Goal: Task Accomplishment & Management: Manage account settings

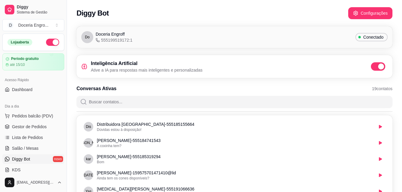
click at [164, 11] on div "Diggy Bot Configurações" at bounding box center [235, 13] width 316 height 12
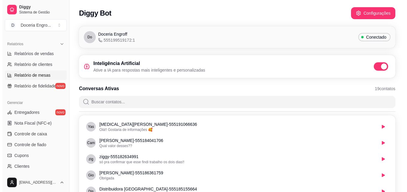
scroll to position [239, 0]
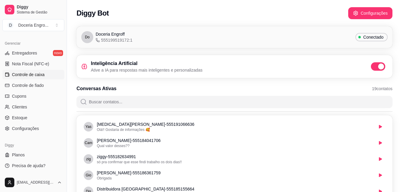
click at [30, 78] on link "Controle de caixa" at bounding box center [33, 75] width 62 height 10
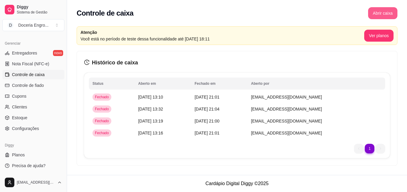
click at [383, 12] on button "Abrir caixa" at bounding box center [382, 13] width 29 height 12
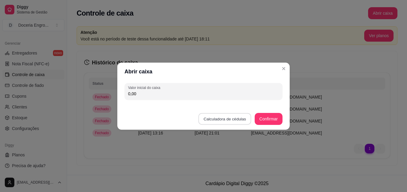
click at [237, 117] on button "Calculadora de cédulas" at bounding box center [224, 119] width 53 height 12
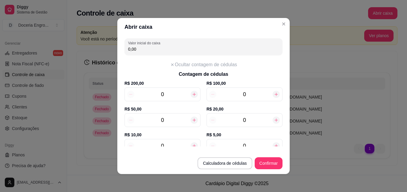
scroll to position [60, 0]
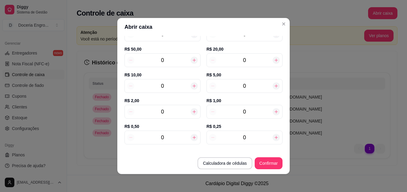
click at [169, 115] on input "0" at bounding box center [162, 111] width 56 height 8
type input "9"
type input "18,00"
type input "9"
click at [247, 89] on input "0" at bounding box center [244, 86] width 56 height 8
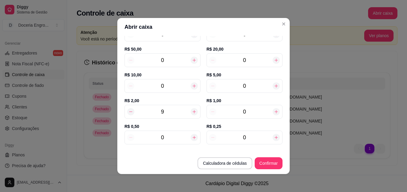
type input "43,00"
type input "5"
click at [174, 89] on input "0" at bounding box center [162, 86] width 56 height 8
type input "53,00"
type input "1"
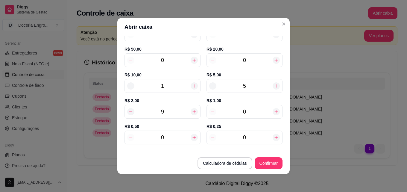
click at [251, 55] on div "0" at bounding box center [244, 60] width 76 height 14
type input "73,00"
type input "1"
click at [259, 83] on input "5" at bounding box center [244, 86] width 56 height 8
type input "6"
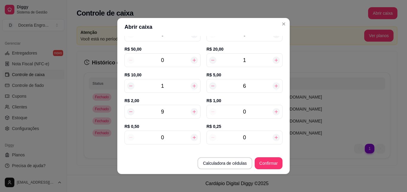
type input "78,00"
type input "6"
click at [172, 117] on div "9" at bounding box center [162, 112] width 76 height 14
type input "60,00"
type input "1"
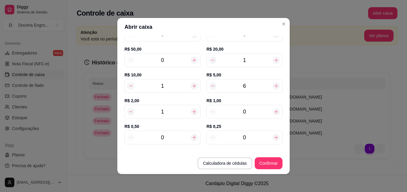
type input "62,00"
type input "10"
type input "80,00"
type input "10"
click at [251, 114] on input "0" at bounding box center [244, 111] width 56 height 8
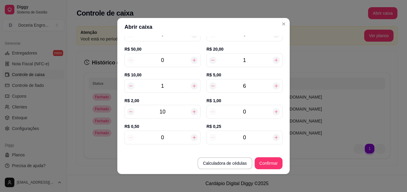
type input "82,00"
type input "2"
click at [178, 132] on div "0" at bounding box center [162, 137] width 76 height 14
type input "82,50"
type input "12"
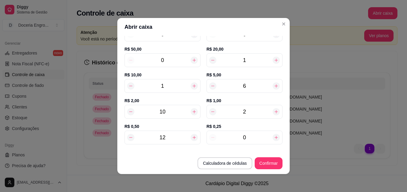
type input "88,00"
type input "12"
click at [248, 137] on input "0" at bounding box center [244, 137] width 56 height 8
type input "88,25"
type input "13"
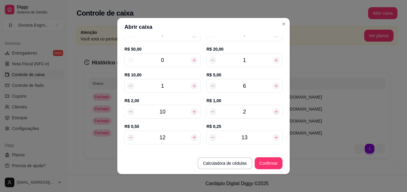
type input "91,25"
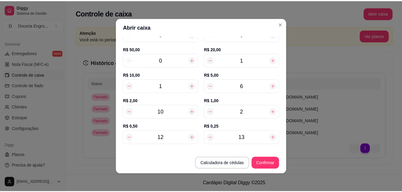
scroll to position [91, 0]
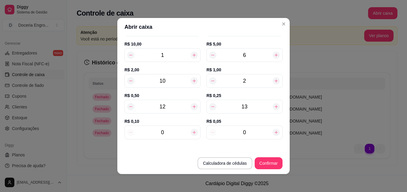
type input "13"
click at [237, 132] on input "0" at bounding box center [244, 132] width 56 height 8
click at [245, 132] on input "0" at bounding box center [244, 132] width 56 height 8
type input "4"
click at [244, 132] on input "4" at bounding box center [244, 132] width 56 height 8
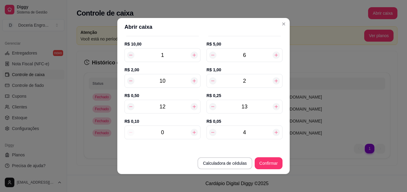
type input "91,45"
type input "4"
click at [272, 154] on footer "Calculadora de cédulas Confirmar" at bounding box center [203, 160] width 172 height 28
click at [272, 159] on button "Confirmar" at bounding box center [268, 163] width 28 height 12
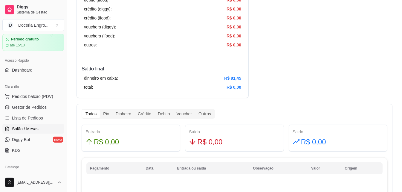
scroll to position [30, 0]
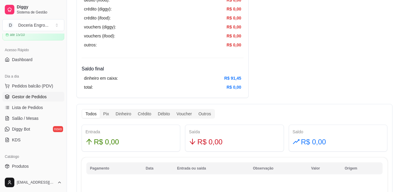
click at [46, 95] on link "Gestor de Pedidos" at bounding box center [33, 97] width 62 height 10
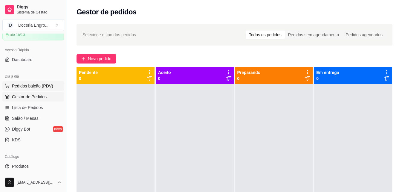
click at [47, 86] on span "Pedidos balcão (PDV)" at bounding box center [32, 86] width 41 height 6
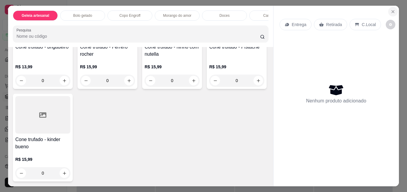
click at [391, 9] on icon "Close" at bounding box center [392, 11] width 5 height 5
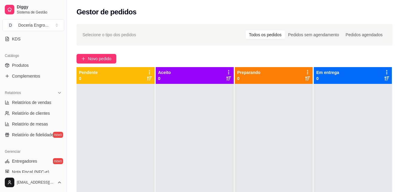
scroll to position [150, 0]
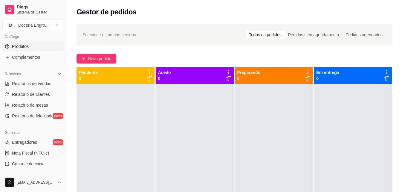
click at [42, 46] on link "Produtos" at bounding box center [33, 47] width 62 height 10
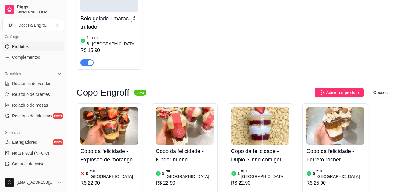
scroll to position [359, 0]
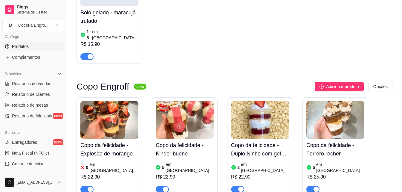
click at [109, 173] on div "R$ 22,90" at bounding box center [109, 176] width 58 height 7
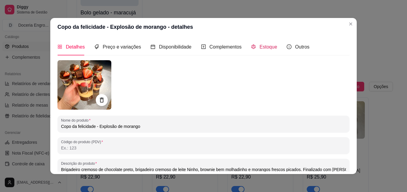
click at [259, 50] on div "Estoque" at bounding box center [264, 46] width 26 height 7
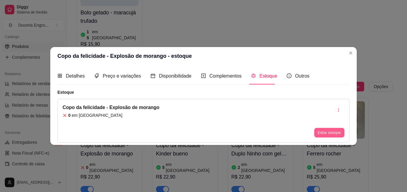
click at [323, 134] on button "Editar estoque" at bounding box center [329, 133] width 30 height 10
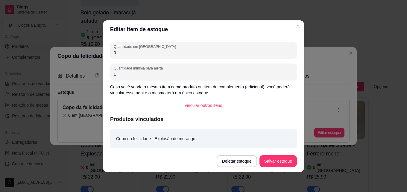
click at [159, 52] on input "0" at bounding box center [203, 53] width 179 height 6
type input "06"
click at [283, 160] on button "Salvar estoque" at bounding box center [277, 161] width 37 height 12
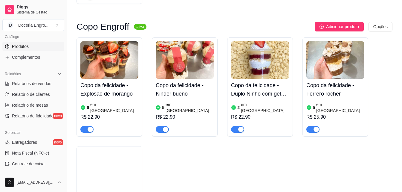
scroll to position [449, 0]
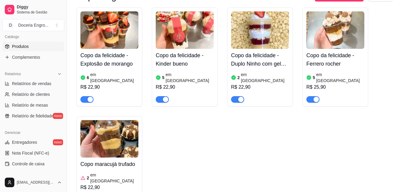
click at [112, 157] on div "Copo maracujá trufado 2 em estoque R$ 22,90" at bounding box center [109, 179] width 58 height 45
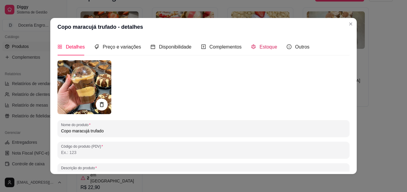
click at [259, 47] on span "Estoque" at bounding box center [268, 46] width 18 height 5
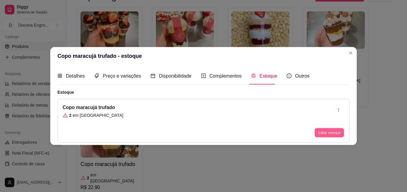
click at [315, 131] on button "Editar estoque" at bounding box center [328, 132] width 29 height 9
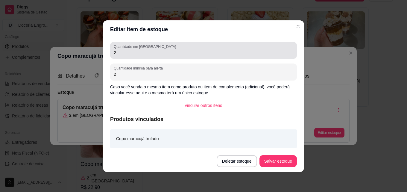
click at [160, 56] on div "2" at bounding box center [203, 50] width 179 height 12
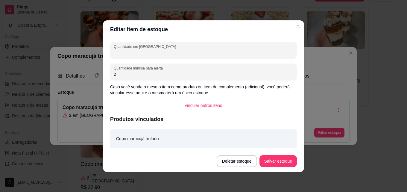
type input "9"
type input "8"
click at [277, 162] on button "Salvar estoque" at bounding box center [277, 161] width 37 height 12
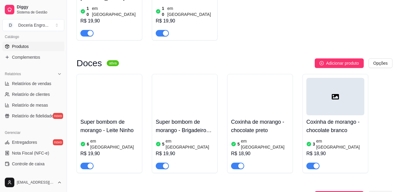
scroll to position [748, 0]
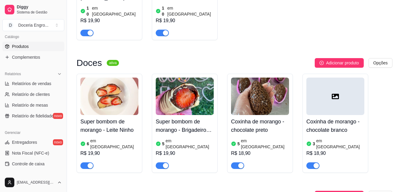
click at [321, 150] on div "R$ 18,90" at bounding box center [336, 153] width 58 height 7
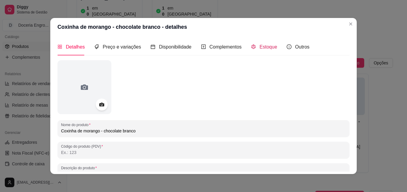
click at [257, 50] on div "Estoque" at bounding box center [264, 46] width 26 height 7
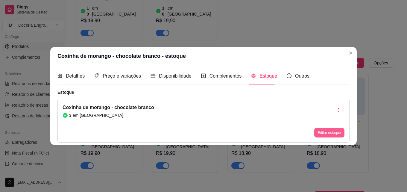
click at [319, 132] on button "Editar estoque" at bounding box center [329, 133] width 30 height 10
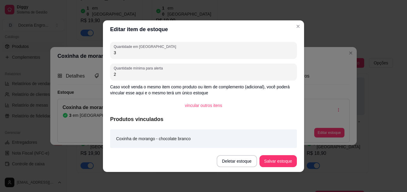
drag, startPoint x: 123, startPoint y: 53, endPoint x: 82, endPoint y: 50, distance: 41.1
click at [82, 50] on div "Editar item de estoque Quantidade em estoque 3 Quantidade mínima para alerta 2 …" at bounding box center [203, 96] width 407 height 192
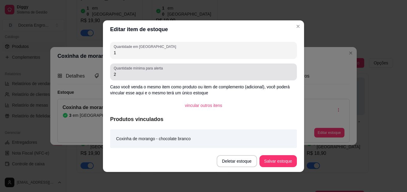
type input "1"
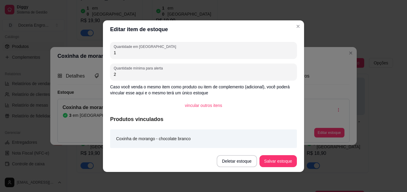
click at [125, 74] on input "2" at bounding box center [203, 74] width 179 height 6
type input "2"
click at [265, 158] on button "Salvar estoque" at bounding box center [278, 161] width 36 height 12
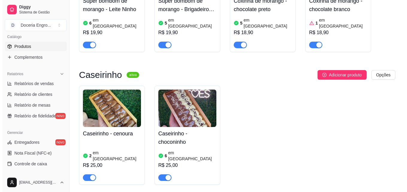
scroll to position [867, 0]
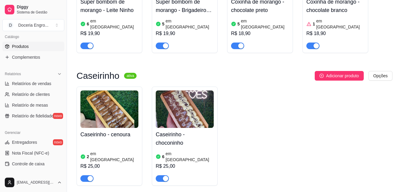
click at [109, 162] on div "R$ 25,00" at bounding box center [109, 165] width 58 height 7
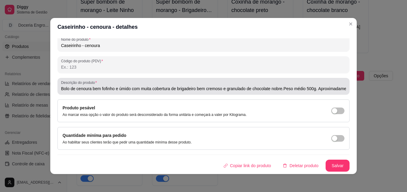
scroll to position [16, 0]
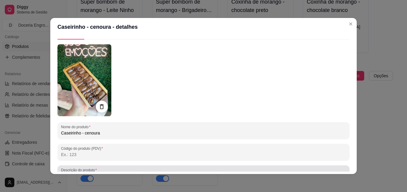
type input "Bolo de cenoura bem fofinho e úmido com muita cobertura de brigadeiro bem cremo…"
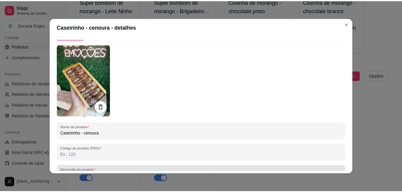
scroll to position [0, 0]
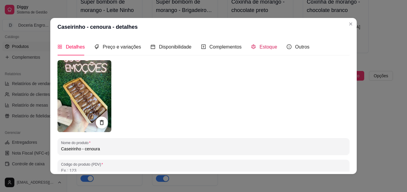
click at [266, 45] on span "Estoque" at bounding box center [268, 46] width 18 height 5
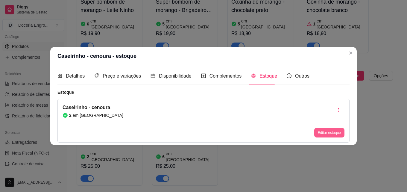
click at [338, 135] on button "Editar estoque" at bounding box center [329, 133] width 30 height 10
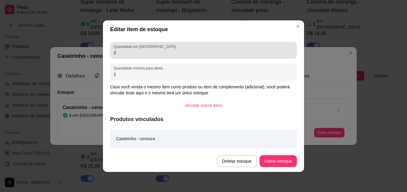
click at [128, 56] on div "2" at bounding box center [203, 50] width 179 height 12
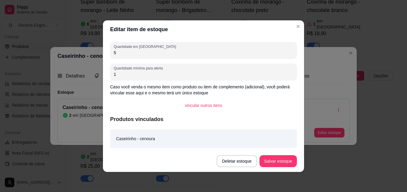
type input "5"
click at [274, 166] on button "Salvar estoque" at bounding box center [277, 161] width 37 height 12
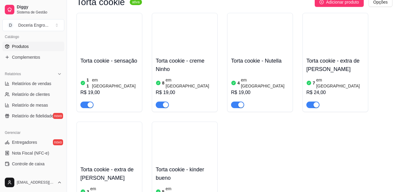
scroll to position [1077, 0]
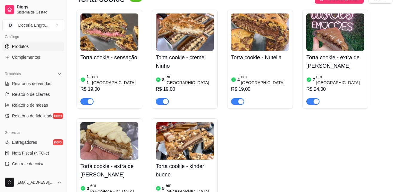
click at [119, 182] on div "3 em [GEOGRAPHIC_DATA]" at bounding box center [109, 188] width 58 height 12
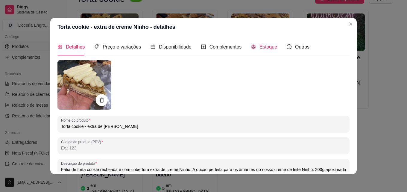
click at [251, 49] on span at bounding box center [253, 46] width 5 height 5
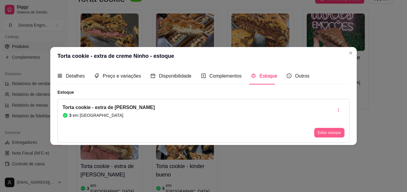
click at [317, 131] on button "Editar estoque" at bounding box center [329, 133] width 30 height 10
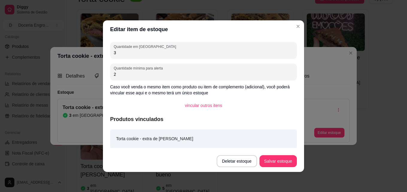
drag, startPoint x: 148, startPoint y: 56, endPoint x: 73, endPoint y: 52, distance: 74.8
click at [73, 52] on div "Editar item de estoque Quantidade em estoque 3 Quantidade mínima para alerta 2 …" at bounding box center [203, 96] width 407 height 192
click at [117, 51] on input "3" at bounding box center [203, 53] width 179 height 6
type input "10"
click at [270, 155] on button "Salvar estoque" at bounding box center [278, 161] width 36 height 12
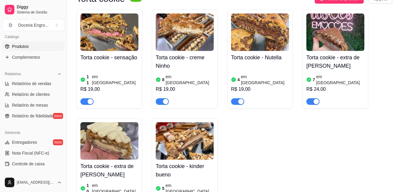
click at [337, 74] on article "em [GEOGRAPHIC_DATA]" at bounding box center [340, 80] width 48 height 12
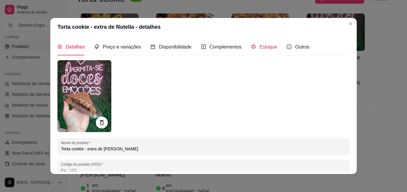
click at [270, 45] on span "Estoque" at bounding box center [268, 46] width 18 height 5
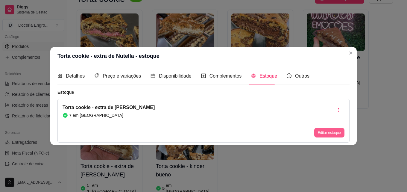
click at [326, 134] on button "Editar estoque" at bounding box center [329, 133] width 30 height 10
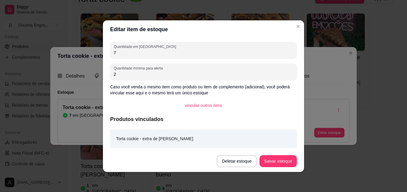
drag, startPoint x: 124, startPoint y: 57, endPoint x: 84, endPoint y: 54, distance: 39.6
click at [84, 54] on div "Editar item de estoque Quantidade em estoque 7 Quantidade mínima para alerta 2 …" at bounding box center [203, 96] width 407 height 192
click at [124, 53] on input "7" at bounding box center [203, 53] width 179 height 6
type input "11"
click at [272, 163] on button "Salvar estoque" at bounding box center [277, 161] width 37 height 12
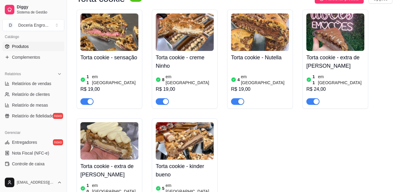
scroll to position [1047, 0]
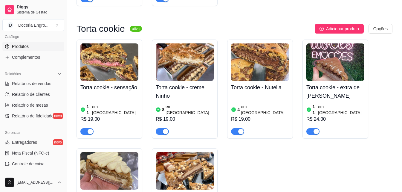
click at [249, 115] on div "R$ 19,00" at bounding box center [260, 118] width 58 height 7
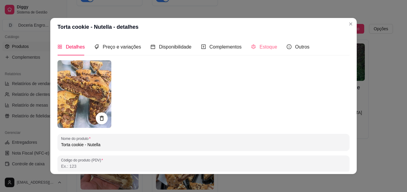
click at [261, 41] on div "Estoque" at bounding box center [264, 46] width 26 height 17
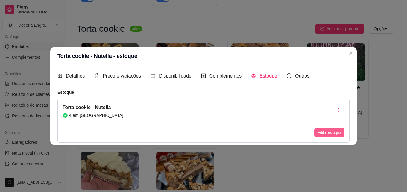
click at [330, 136] on button "Editar estoque" at bounding box center [329, 133] width 30 height 10
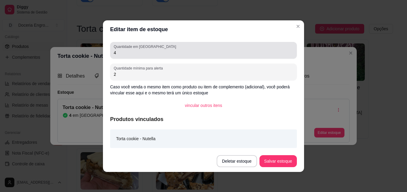
click at [140, 57] on div "Quantidade em estoque 4" at bounding box center [203, 50] width 187 height 17
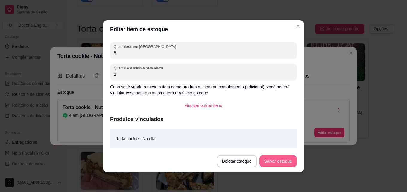
type input "8"
click at [285, 164] on button "Salvar estoque" at bounding box center [277, 161] width 37 height 12
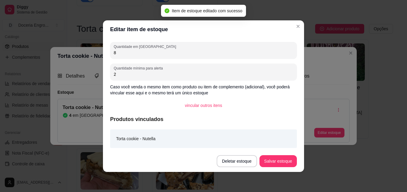
click at [297, 31] on header "Editar item de estoque" at bounding box center [203, 29] width 201 height 18
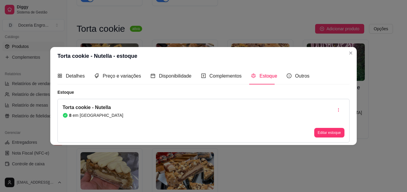
click at [347, 48] on header "Torta cookie - Nutella - estoque" at bounding box center [203, 56] width 306 height 18
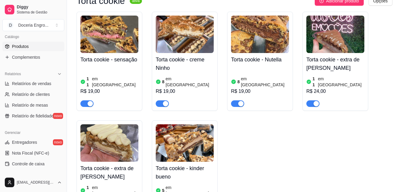
scroll to position [1077, 0]
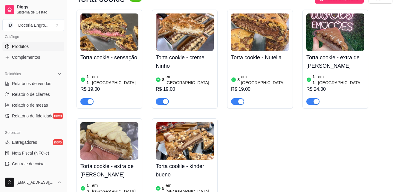
click at [176, 182] on article "em [GEOGRAPHIC_DATA]" at bounding box center [190, 188] width 48 height 12
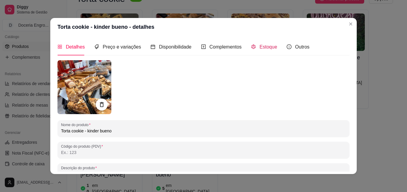
click at [259, 48] on span "Estoque" at bounding box center [268, 46] width 18 height 5
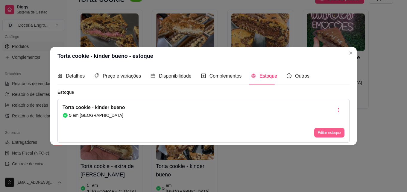
click at [339, 132] on button "Editar estoque" at bounding box center [329, 133] width 30 height 10
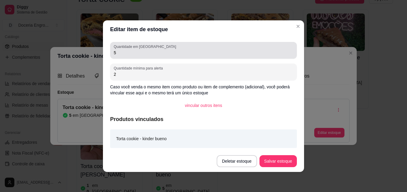
click at [151, 55] on input "5" at bounding box center [203, 53] width 179 height 6
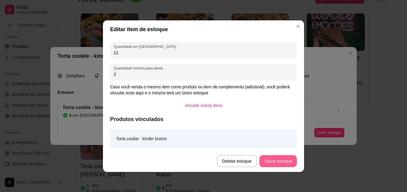
type input "11"
click at [291, 160] on button "Salvar estoque" at bounding box center [277, 161] width 37 height 12
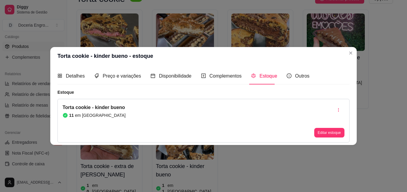
click at [344, 52] on header "Torta cookie - kinder bueno - estoque" at bounding box center [203, 56] width 306 height 18
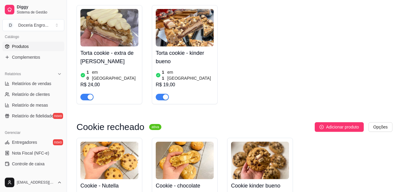
scroll to position [1196, 0]
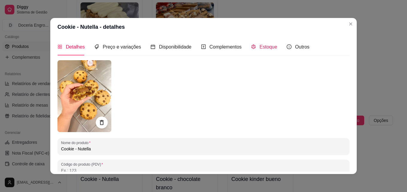
click at [259, 45] on span "Estoque" at bounding box center [268, 46] width 18 height 5
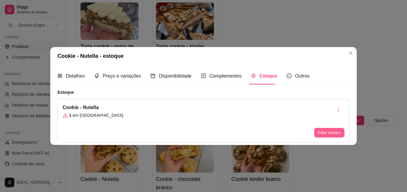
click at [325, 136] on button "Editar estoque" at bounding box center [329, 133] width 30 height 10
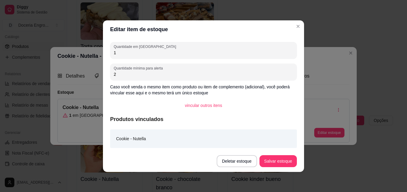
click at [141, 53] on input "1" at bounding box center [203, 53] width 179 height 6
type input "10"
click at [270, 161] on button "Salvar estoque" at bounding box center [278, 161] width 36 height 12
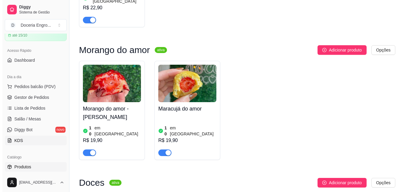
scroll to position [0, 0]
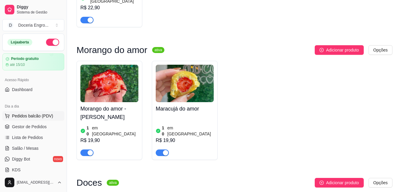
click at [38, 118] on span "Pedidos balcão (PDV)" at bounding box center [32, 116] width 41 height 6
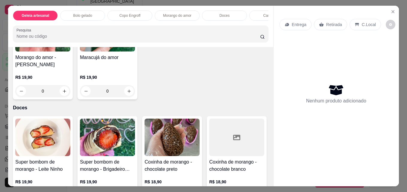
scroll to position [508, 0]
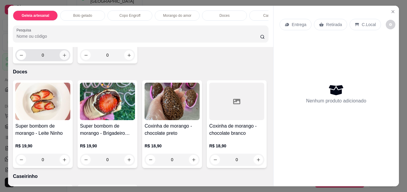
click at [63, 57] on icon "increase-product-quantity" at bounding box center [64, 55] width 3 height 3
type input "1"
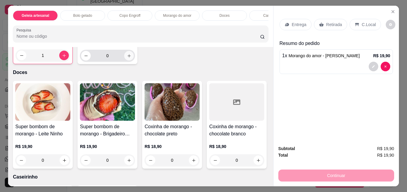
click at [127, 58] on icon "increase-product-quantity" at bounding box center [129, 56] width 4 height 4
type input "1"
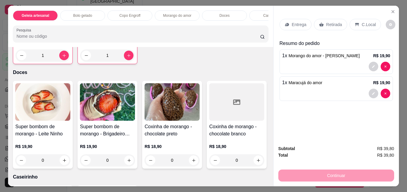
click at [331, 25] on p "Retirada" at bounding box center [334, 25] width 16 height 6
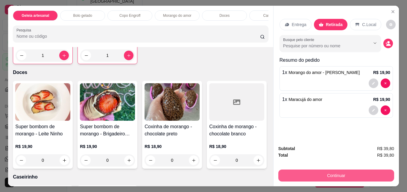
click at [345, 170] on button "Continuar" at bounding box center [336, 175] width 116 height 12
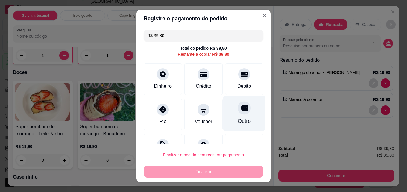
scroll to position [0, 0]
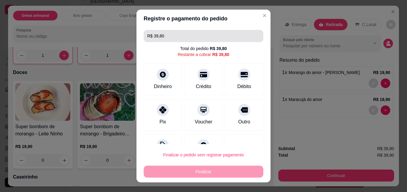
click at [185, 36] on input "R$ 39,80" at bounding box center [203, 36] width 112 height 12
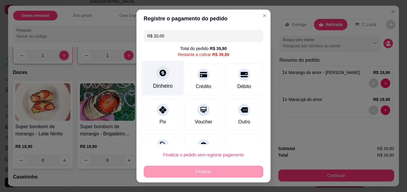
click at [166, 81] on div "Dinheiro" at bounding box center [163, 78] width 42 height 35
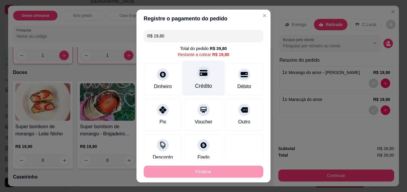
click at [199, 82] on div "Crédito" at bounding box center [203, 86] width 17 height 8
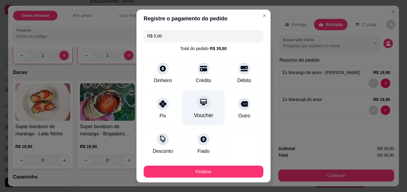
scroll to position [58, 0]
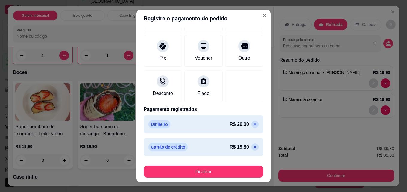
click at [252, 124] on icon at bounding box center [254, 124] width 5 height 5
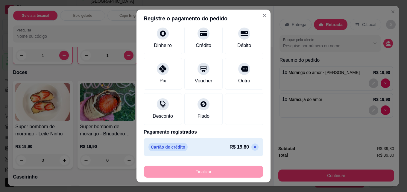
click at [252, 146] on icon at bounding box center [254, 146] width 5 height 5
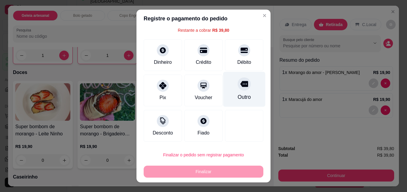
scroll to position [0, 0]
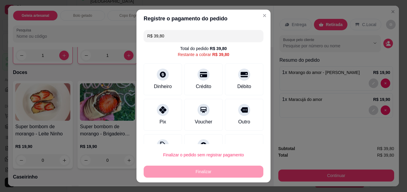
drag, startPoint x: 168, startPoint y: 37, endPoint x: 143, endPoint y: 36, distance: 24.8
click at [144, 36] on div "R$ 39,80" at bounding box center [204, 36] width 120 height 12
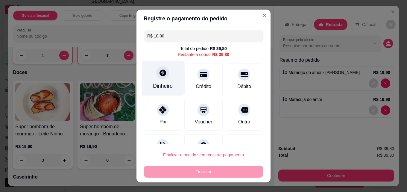
click at [162, 73] on icon at bounding box center [163, 73] width 8 height 8
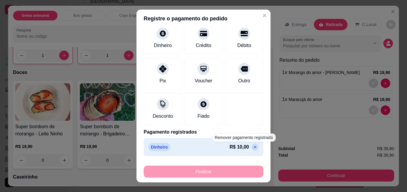
click at [251, 147] on p at bounding box center [254, 146] width 7 height 7
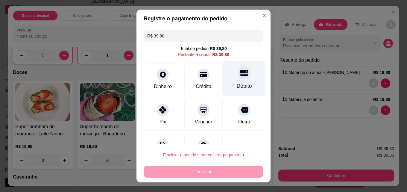
click at [225, 67] on div "Débito" at bounding box center [244, 78] width 42 height 35
type input "R$ 0,00"
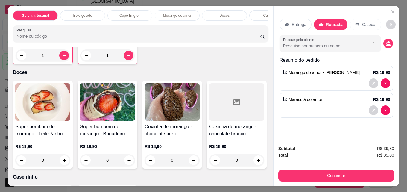
click at [391, 10] on icon "Close" at bounding box center [392, 11] width 2 height 2
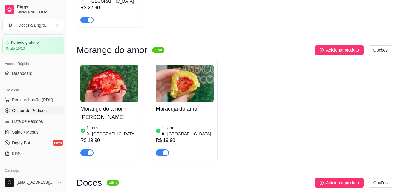
scroll to position [30, 0]
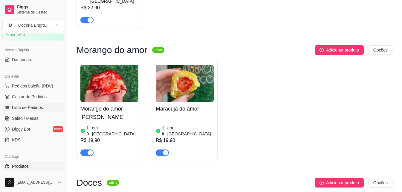
click at [39, 108] on span "Lista de Pedidos" at bounding box center [27, 107] width 31 height 6
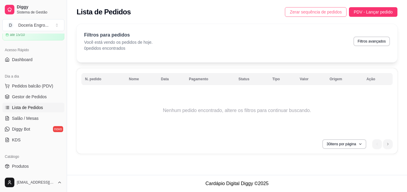
click at [311, 13] on span "Zerar sequência de pedidos" at bounding box center [315, 12] width 52 height 7
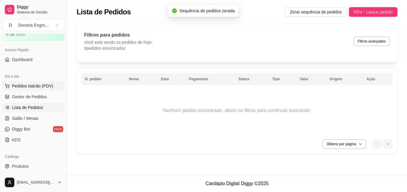
click at [33, 85] on span "Pedidos balcão (PDV)" at bounding box center [32, 86] width 41 height 6
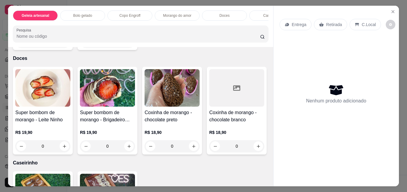
scroll to position [538, 0]
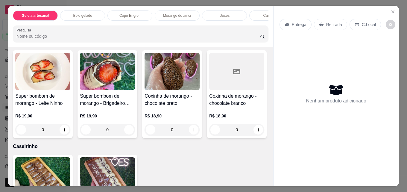
click at [127, 28] on icon "increase-product-quantity" at bounding box center [129, 25] width 4 height 4
type input "1"
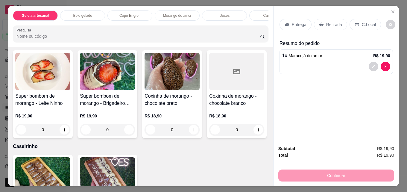
click at [66, 30] on button "increase-product-quantity" at bounding box center [65, 25] width 10 height 10
type input "1"
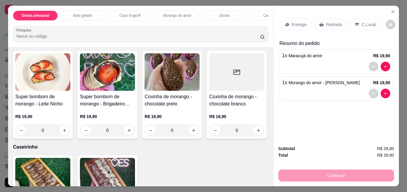
scroll to position [539, 0]
click at [337, 22] on p "Retirada" at bounding box center [334, 25] width 16 height 6
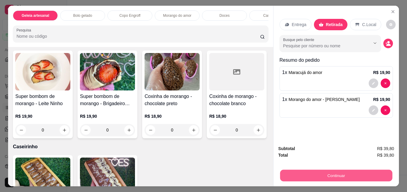
click at [326, 169] on button "Continuar" at bounding box center [336, 175] width 112 height 12
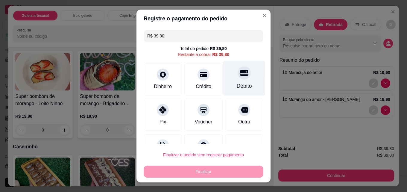
click at [237, 85] on div "Débito" at bounding box center [244, 86] width 15 height 8
type input "R$ 0,00"
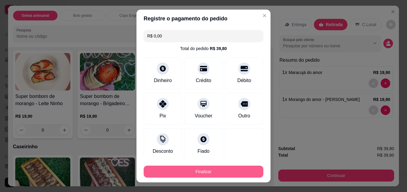
click at [208, 172] on button "Finalizar" at bounding box center [204, 171] width 120 height 12
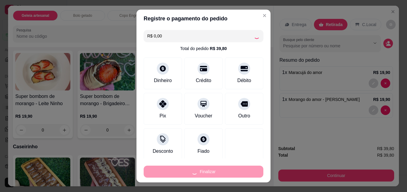
type input "0"
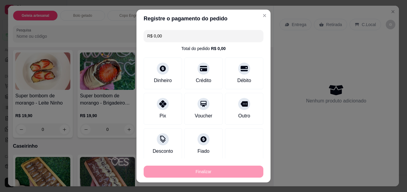
type input "-R$ 39,80"
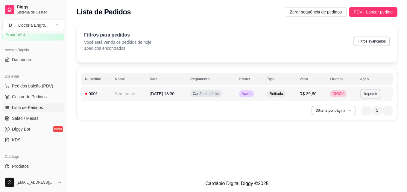
click at [372, 96] on button "Imprimir" at bounding box center [370, 94] width 21 height 10
click at [320, 139] on div "**********" at bounding box center [237, 87] width 340 height 175
click at [368, 93] on button "Imprimir" at bounding box center [370, 93] width 21 height 9
click at [365, 113] on button "IMPRESSORA" at bounding box center [360, 114] width 42 height 9
click at [370, 92] on button "Imprimir" at bounding box center [370, 93] width 21 height 9
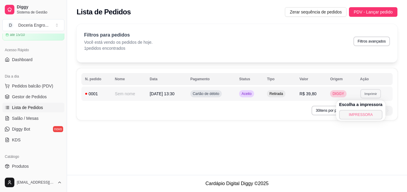
click at [362, 114] on button "IMPRESSORA" at bounding box center [360, 115] width 43 height 10
click at [371, 95] on button "Imprimir" at bounding box center [370, 94] width 21 height 10
click at [370, 112] on button "IMPRESSORA" at bounding box center [360, 114] width 42 height 9
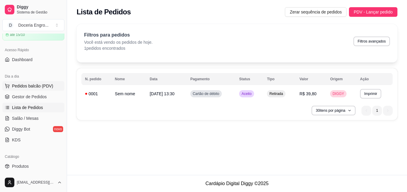
click at [34, 86] on span "Pedidos balcão (PDV)" at bounding box center [32, 86] width 41 height 6
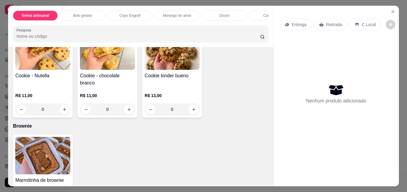
scroll to position [987, 0]
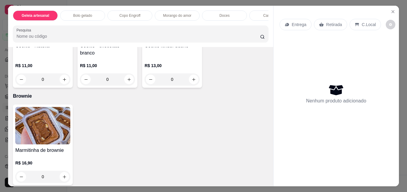
type input "1"
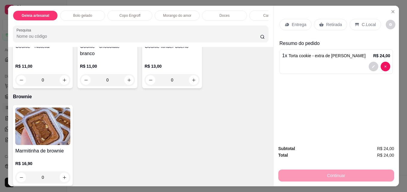
type input "1"
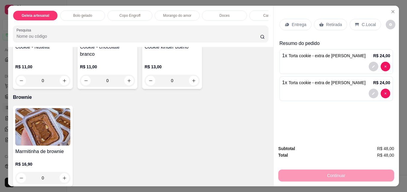
click at [326, 25] on p "Retirada" at bounding box center [334, 25] width 16 height 6
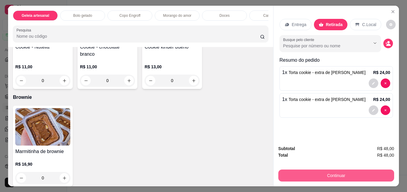
click at [355, 176] on button "Continuar" at bounding box center [336, 175] width 116 height 12
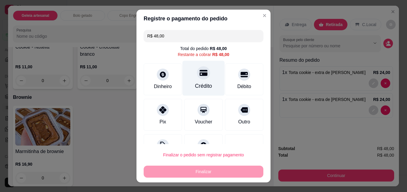
click at [197, 78] on div at bounding box center [203, 72] width 13 height 13
type input "R$ 0,00"
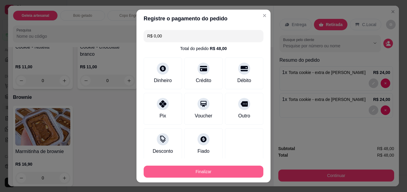
click at [203, 170] on button "Finalizar" at bounding box center [204, 171] width 120 height 12
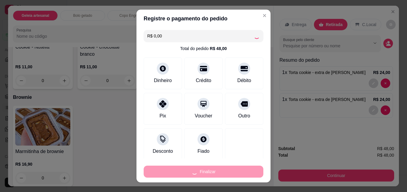
type input "0"
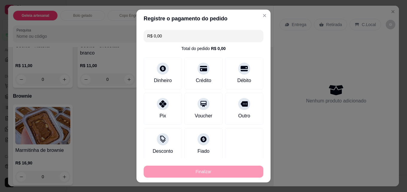
type input "-R$ 48,00"
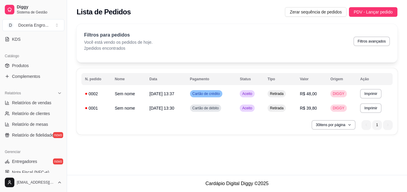
scroll to position [120, 0]
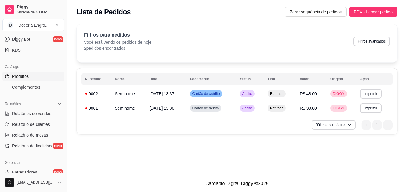
click at [26, 74] on span "Produtos" at bounding box center [20, 76] width 17 height 6
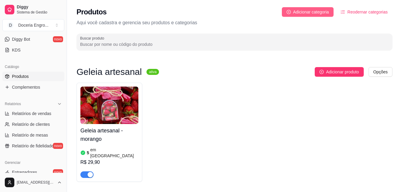
click at [322, 10] on span "Adicionar categoria" at bounding box center [311, 12] width 36 height 7
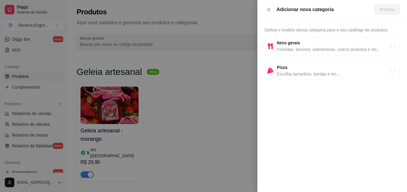
click at [330, 41] on span "Itens gerais" at bounding box center [333, 42] width 113 height 7
radio input "true"
click at [390, 8] on span "Próximo" at bounding box center [386, 9] width 15 height 7
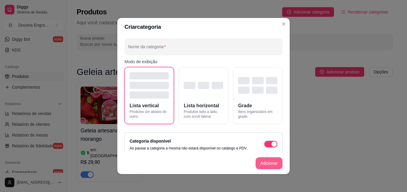
click at [263, 161] on button "Adicionar" at bounding box center [268, 163] width 27 height 12
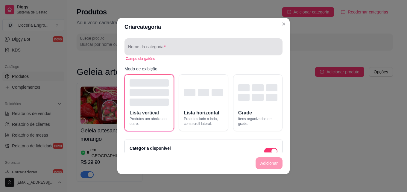
click at [164, 42] on div at bounding box center [203, 47] width 151 height 12
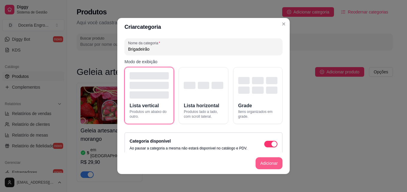
type input "Brigadeirão"
click at [261, 159] on button "Adicionar" at bounding box center [268, 163] width 27 height 12
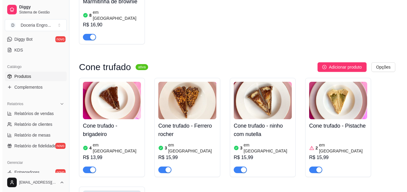
scroll to position [1591, 0]
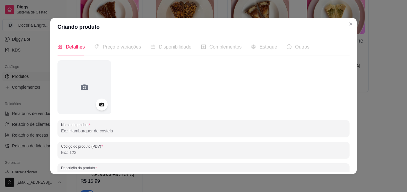
click at [123, 130] on input "Nome do produto" at bounding box center [203, 131] width 285 height 6
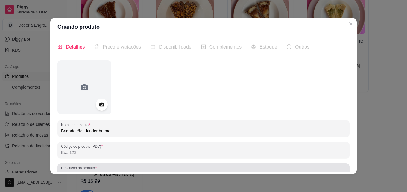
type input "Brigadeirão - kinder bueno"
click at [186, 170] on div at bounding box center [203, 171] width 285 height 12
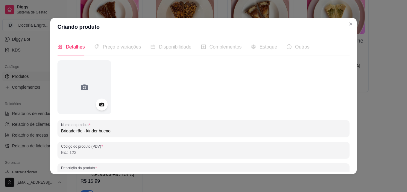
scroll to position [5, 0]
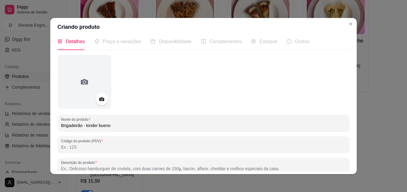
paste input "Brigadeiro branco recheado com Kinder bueno envolto no granulado nobre. 130g de…"
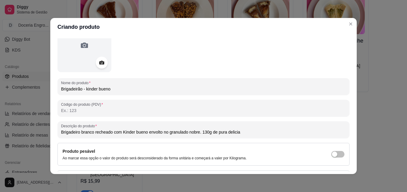
scroll to position [85, 0]
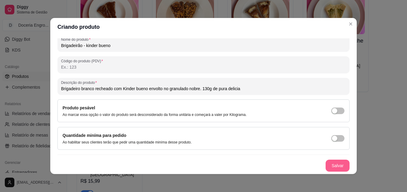
type input "Brigadeiro branco recheado com Kinder bueno envolto no granulado nobre. 130g de…"
click at [328, 164] on button "Salvar" at bounding box center [337, 165] width 24 height 12
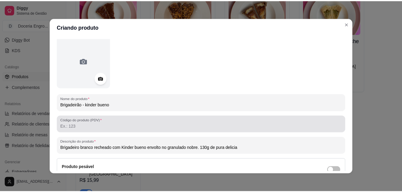
scroll to position [0, 0]
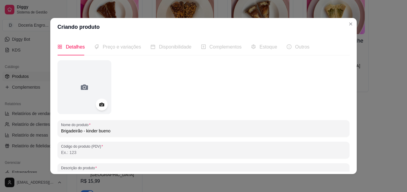
click at [112, 51] on div "Preço e variações" at bounding box center [117, 46] width 47 height 17
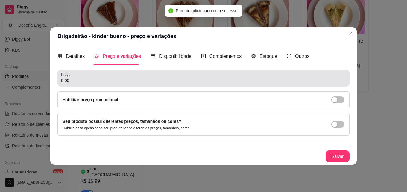
click at [93, 82] on input "0,00" at bounding box center [203, 80] width 285 height 6
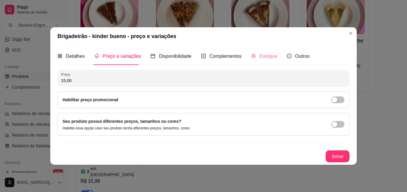
type input "15,00"
click at [254, 54] on div "Estoque" at bounding box center [264, 55] width 26 height 7
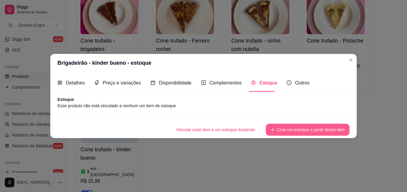
click at [290, 128] on button "Criar um estoque a partir desse item" at bounding box center [308, 130] width 84 height 12
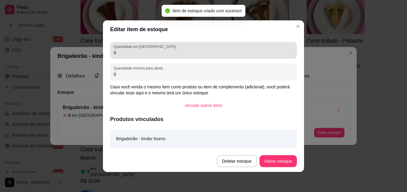
click at [125, 51] on input "0" at bounding box center [203, 53] width 179 height 6
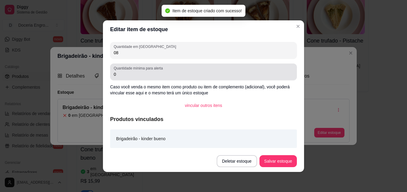
type input "08"
click at [119, 70] on label "Quantidade mínima para alerta" at bounding box center [139, 67] width 51 height 5
click at [119, 71] on input "0" at bounding box center [203, 74] width 179 height 6
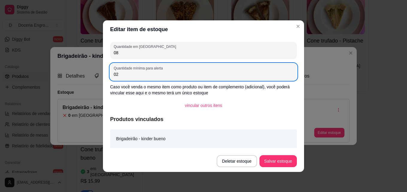
type input "02"
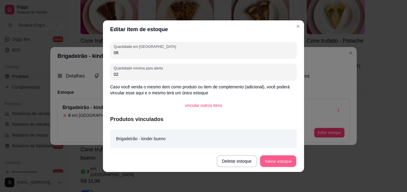
click at [278, 165] on button "Salvar estoque" at bounding box center [278, 161] width 36 height 12
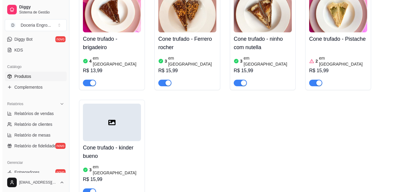
scroll to position [1651, 0]
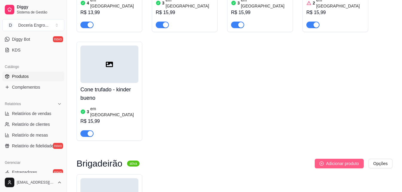
click at [336, 160] on span "Adicionar produto" at bounding box center [342, 163] width 33 height 7
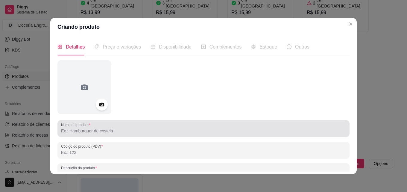
click at [91, 133] on input "Nome do produto" at bounding box center [203, 131] width 285 height 6
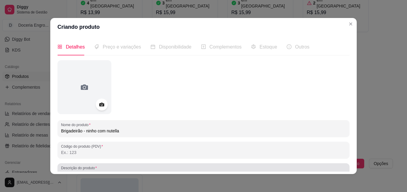
type input "Brigadeirão - ninho com nutella"
click at [92, 166] on label "Descrição do produto" at bounding box center [80, 167] width 38 height 5
click at [92, 171] on input "Descrição do produto" at bounding box center [203, 174] width 285 height 6
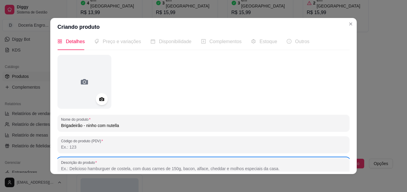
paste input "Brigadeiro de [PERSON_NAME] recheado com Nutella purinha! Aproximadamente 130g …"
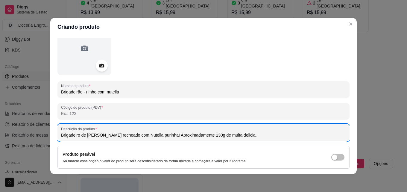
scroll to position [85, 0]
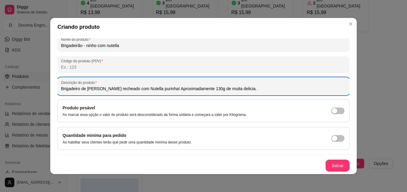
type input "Brigadeiro de [PERSON_NAME] recheado com Nutella purinha! Aproximadamente 130g …"
click at [325, 163] on button "Salvar" at bounding box center [337, 165] width 24 height 12
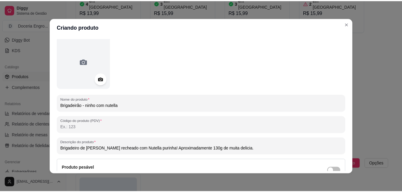
scroll to position [0, 0]
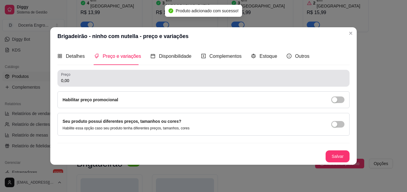
click at [105, 76] on div "0,00" at bounding box center [203, 78] width 285 height 12
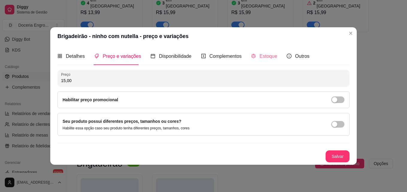
type input "15,00"
click at [270, 51] on div "Estoque" at bounding box center [264, 56] width 26 height 17
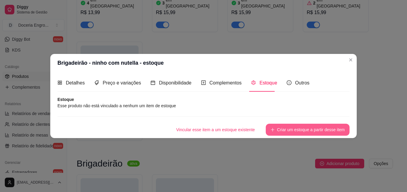
click at [288, 128] on button "Criar um estoque a partir desse item" at bounding box center [308, 130] width 84 height 12
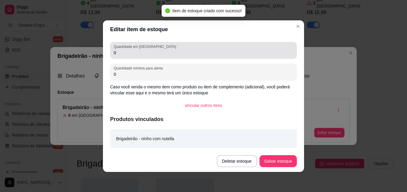
click at [123, 56] on div "0" at bounding box center [203, 50] width 179 height 12
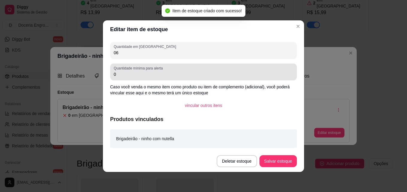
type input "06"
click at [121, 77] on input "0" at bounding box center [203, 74] width 179 height 6
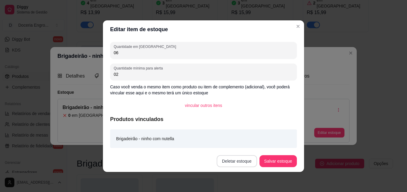
type input "02"
click at [272, 163] on button "Salvar estoque" at bounding box center [278, 161] width 36 height 12
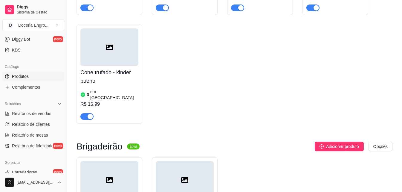
scroll to position [1677, 0]
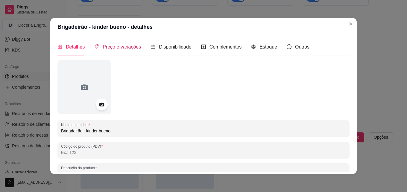
click at [114, 48] on span "Preço e variações" at bounding box center [122, 46] width 38 height 5
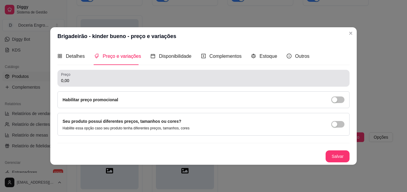
click at [81, 80] on input "0,00" at bounding box center [203, 80] width 285 height 6
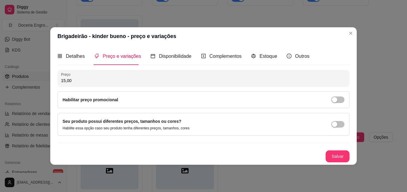
type input "15,00"
click at [330, 158] on button "Salvar" at bounding box center [337, 156] width 23 height 12
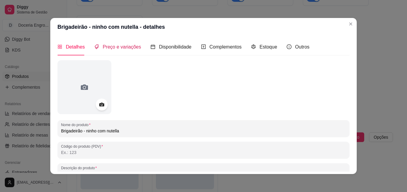
click at [132, 46] on span "Preço e variações" at bounding box center [122, 46] width 38 height 5
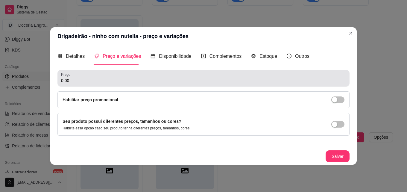
click at [118, 80] on input "0,00" at bounding box center [203, 80] width 285 height 6
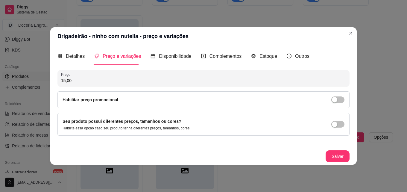
type input "15,00"
click at [330, 150] on div "Salvar" at bounding box center [203, 156] width 292 height 12
click at [345, 158] on button "Salvar" at bounding box center [337, 156] width 23 height 12
click at [337, 160] on button "Salvar" at bounding box center [337, 156] width 24 height 12
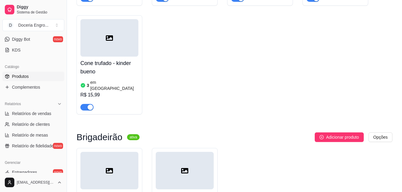
click at [184, 132] on div "Adicionar produto Opções" at bounding box center [268, 137] width 248 height 10
click at [168, 29] on div "Cone trufado - brigadeiro 4 em estoque R$ 13,99 Cone trufado - Ferrero rocher 3…" at bounding box center [235, 11] width 316 height 208
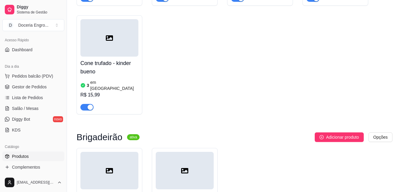
scroll to position [30, 0]
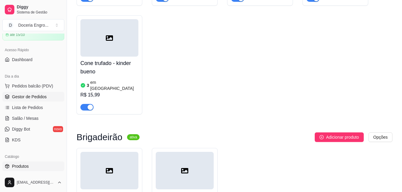
click at [49, 96] on link "Gestor de Pedidos" at bounding box center [33, 97] width 62 height 10
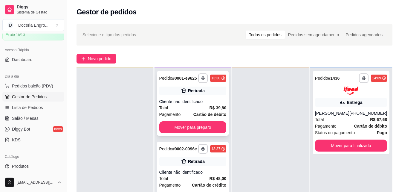
scroll to position [17, 0]
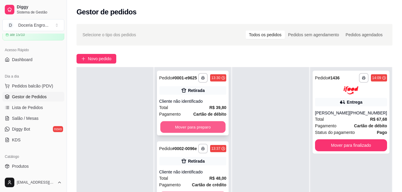
click at [186, 126] on button "Mover para preparo" at bounding box center [192, 127] width 65 height 12
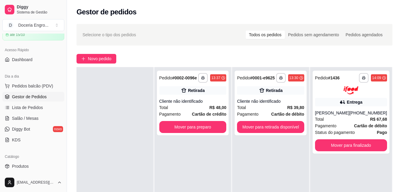
scroll to position [60, 0]
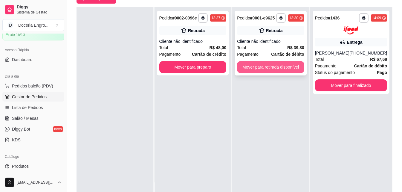
click at [273, 70] on button "Mover para retirada disponível" at bounding box center [270, 67] width 67 height 12
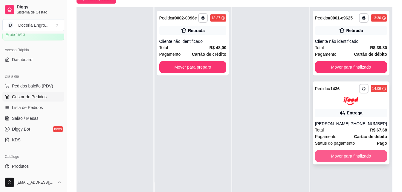
click at [349, 151] on button "Mover para finalizado" at bounding box center [351, 156] width 72 height 12
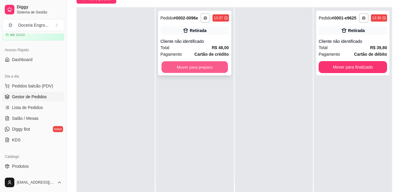
click at [190, 68] on button "Mover para preparo" at bounding box center [194, 67] width 66 height 12
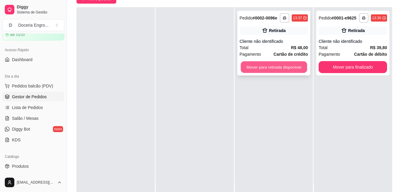
click at [285, 66] on button "Mover para retirada disponível" at bounding box center [274, 67] width 66 height 12
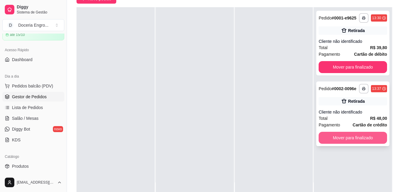
click at [352, 139] on button "Mover para finalizado" at bounding box center [353, 138] width 68 height 12
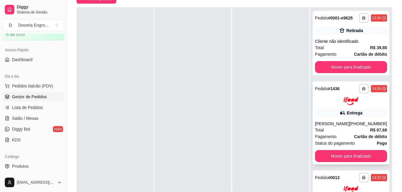
scroll to position [0, 0]
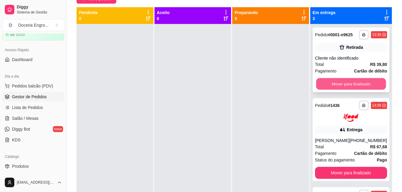
click at [371, 90] on button "Mover para finalizado" at bounding box center [351, 84] width 70 height 12
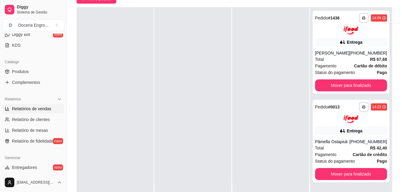
scroll to position [120, 0]
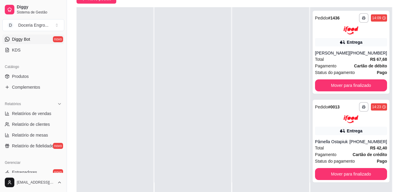
click at [36, 38] on link "Diggy Bot novo" at bounding box center [33, 39] width 62 height 10
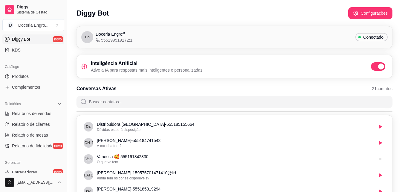
click at [377, 67] on span at bounding box center [378, 66] width 14 height 8
click at [375, 68] on input "checkbox" at bounding box center [373, 70] width 4 height 4
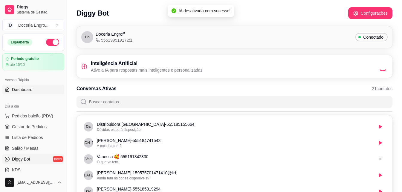
click at [43, 91] on link "Dashboard" at bounding box center [33, 90] width 62 height 10
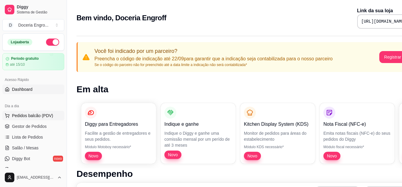
click at [37, 116] on span "Pedidos balcão (PDV)" at bounding box center [32, 116] width 41 height 6
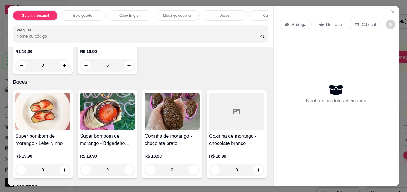
scroll to position [508, 0]
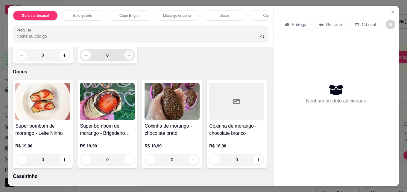
click at [127, 57] on icon "increase-product-quantity" at bounding box center [129, 55] width 4 height 4
type input "1"
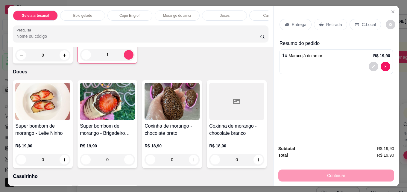
click at [217, 63] on div "Morango do amor - [PERSON_NAME] R$ 19,90 0 Maracujá do amor R$ 19,90 1" at bounding box center [140, 20] width 255 height 88
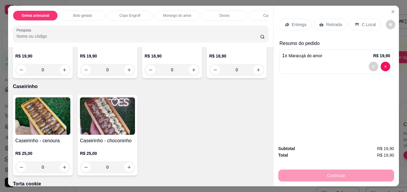
scroll to position [478, 0]
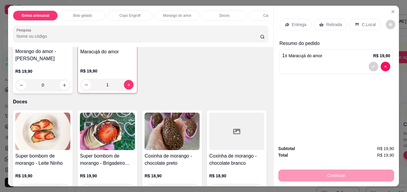
click at [211, 93] on div "Morango do amor - [PERSON_NAME] R$ 19,90 0 Maracujá do amor R$ 19,90 1" at bounding box center [140, 50] width 255 height 88
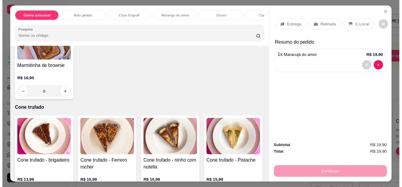
scroll to position [1136, 0]
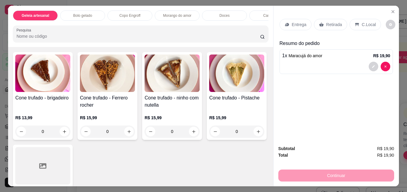
type input "1"
click at [326, 22] on p "Retirada" at bounding box center [334, 25] width 16 height 6
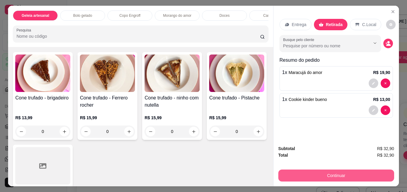
click at [343, 169] on button "Continuar" at bounding box center [336, 175] width 116 height 12
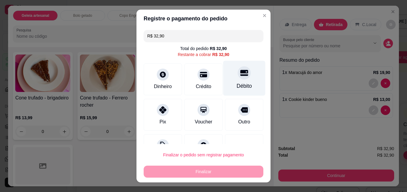
click at [240, 72] on icon at bounding box center [244, 73] width 8 height 6
type input "R$ 0,00"
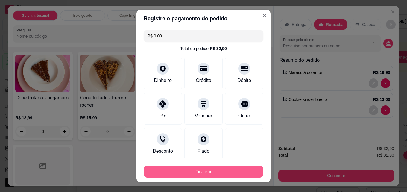
click at [206, 169] on button "Finalizar" at bounding box center [204, 171] width 120 height 12
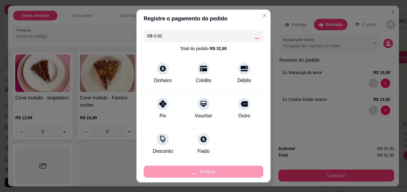
type input "0"
type input "-R$ 32,90"
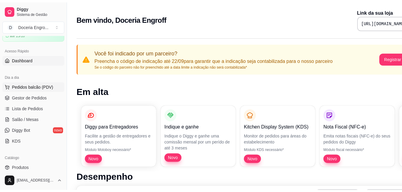
scroll to position [30, 0]
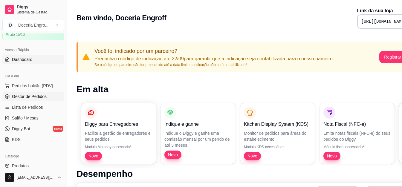
click at [38, 92] on link "Gestor de Pedidos" at bounding box center [33, 97] width 62 height 10
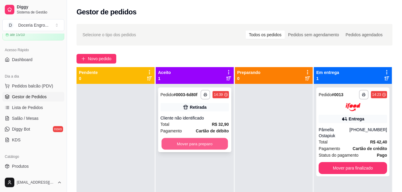
click at [197, 144] on button "Mover para preparo" at bounding box center [194, 144] width 66 height 12
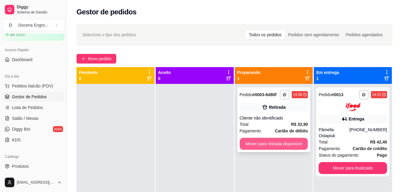
click at [293, 140] on button "Mover para retirada disponível" at bounding box center [274, 144] width 68 height 12
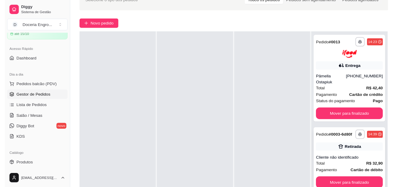
scroll to position [91, 0]
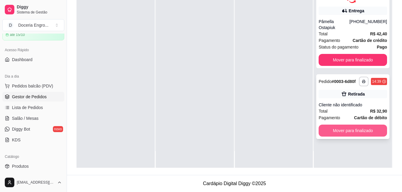
click at [350, 125] on button "Mover para finalizado" at bounding box center [353, 130] width 68 height 12
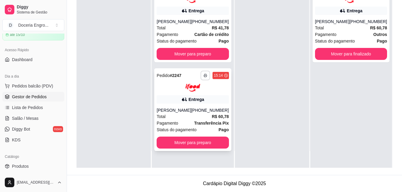
click at [205, 77] on rect "button" at bounding box center [206, 76] width 2 height 1
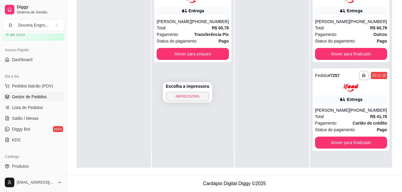
scroll to position [0, 0]
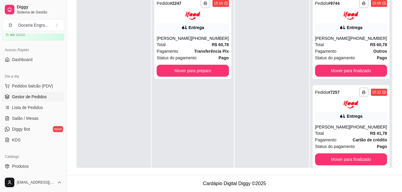
click at [266, 106] on div at bounding box center [272, 89] width 74 height 192
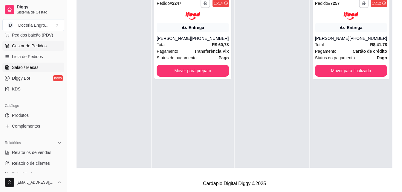
scroll to position [179, 0]
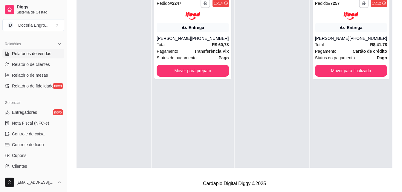
click at [46, 56] on span "Relatórios de vendas" at bounding box center [31, 54] width 39 height 6
select select "ALL"
select select "0"
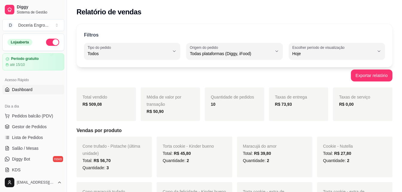
click at [31, 87] on span "Dashboard" at bounding box center [22, 89] width 21 height 6
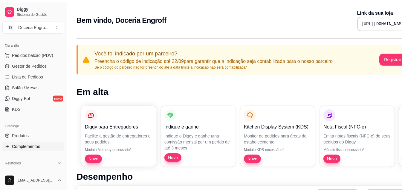
scroll to position [90, 0]
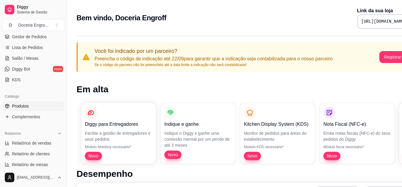
click at [32, 105] on link "Produtos" at bounding box center [33, 106] width 62 height 10
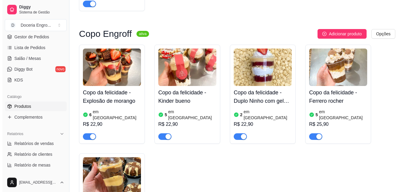
scroll to position [449, 0]
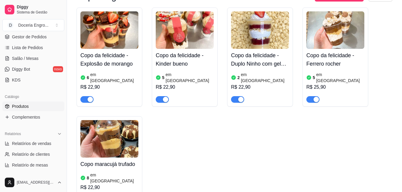
click at [122, 160] on h4 "Copo maracujá trufado" at bounding box center [109, 164] width 58 height 8
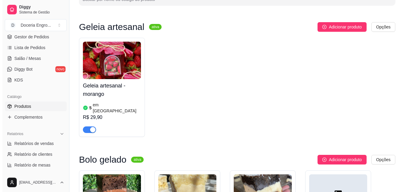
scroll to position [0, 0]
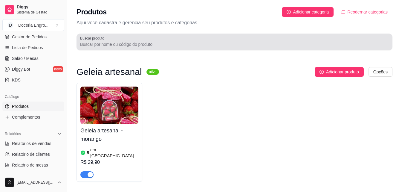
click at [146, 46] on input "Buscar produto" at bounding box center [234, 44] width 309 height 6
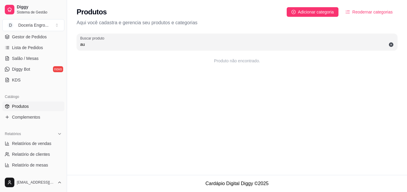
type input "a"
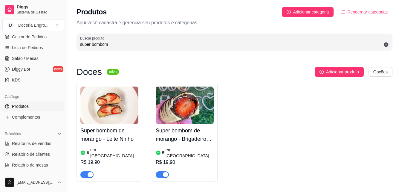
type input "super bombom"
click at [110, 134] on h4 "Super bombom de morango - Leite Ninho" at bounding box center [109, 134] width 58 height 17
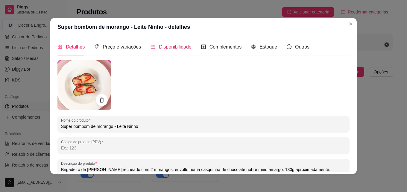
click at [182, 45] on span "Disponibilidade" at bounding box center [175, 46] width 33 height 5
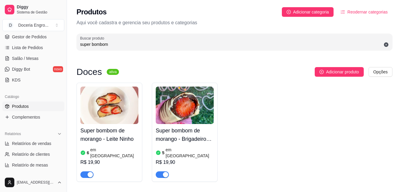
click at [85, 150] on icon at bounding box center [83, 152] width 4 height 4
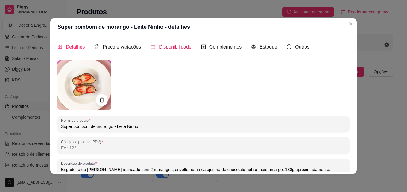
click at [167, 45] on span "Disponibilidade" at bounding box center [175, 46] width 33 height 5
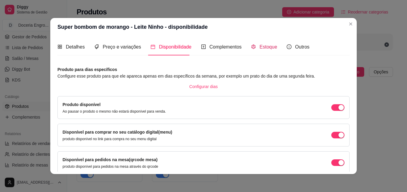
click at [267, 48] on span "Estoque" at bounding box center [268, 46] width 18 height 5
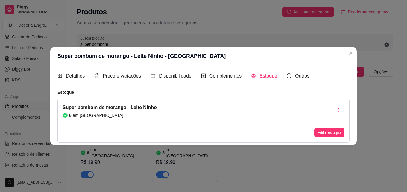
click at [148, 112] on div "Super bombom de morango - Leite Ninho 6 em [GEOGRAPHIC_DATA]" at bounding box center [110, 120] width 94 height 33
click at [333, 135] on button "Editar estoque" at bounding box center [329, 133] width 30 height 10
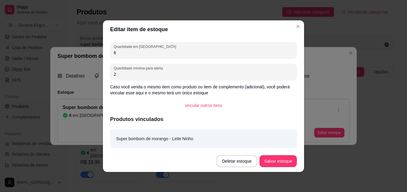
click at [141, 53] on input "6" at bounding box center [203, 53] width 179 height 6
type input "5"
click at [272, 158] on button "Salvar estoque" at bounding box center [277, 161] width 37 height 12
click at [281, 164] on button "Salvar estoque" at bounding box center [277, 161] width 37 height 12
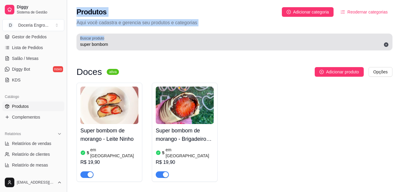
drag, startPoint x: 119, startPoint y: 41, endPoint x: 67, endPoint y: 47, distance: 52.4
click at [67, 47] on div "Diggy Sistema de Gestão D Doceria Engro ... Loja aberta Período gratuito até 15…" at bounding box center [201, 106] width 402 height 212
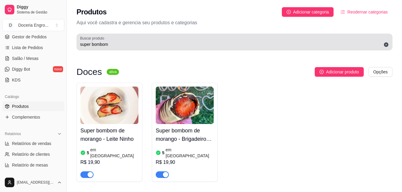
drag, startPoint x: 112, startPoint y: 41, endPoint x: 110, endPoint y: 44, distance: 3.2
click at [110, 44] on div "super bombom" at bounding box center [234, 42] width 309 height 12
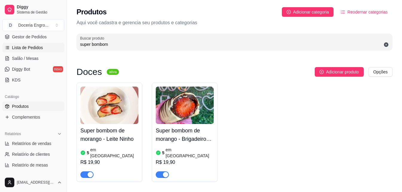
drag, startPoint x: 116, startPoint y: 45, endPoint x: 49, endPoint y: 46, distance: 67.0
click at [60, 51] on div "Diggy Sistema de Gestão D Doceria Engro ... Loja aberta Período gratuito até 15…" at bounding box center [201, 106] width 402 height 212
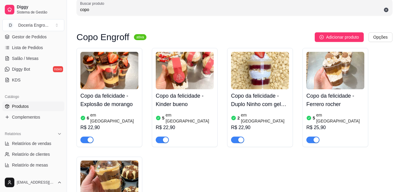
scroll to position [90, 0]
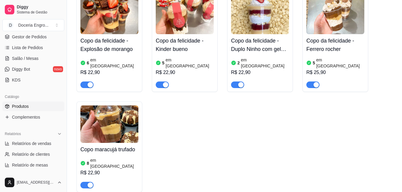
type input "copo"
click at [92, 157] on article "em [GEOGRAPHIC_DATA]" at bounding box center [114, 163] width 48 height 12
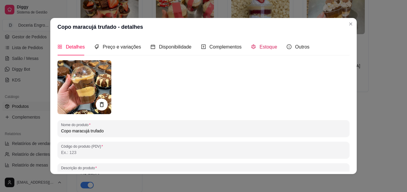
click at [251, 45] on icon "code-sandbox" at bounding box center [253, 47] width 4 height 4
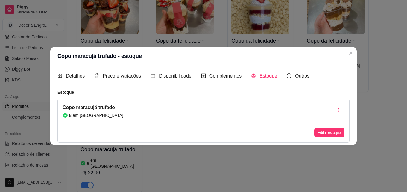
drag, startPoint x: 104, startPoint y: 109, endPoint x: 145, endPoint y: 111, distance: 41.4
click at [104, 109] on article "Copo maracujá trufado" at bounding box center [93, 107] width 61 height 7
click at [318, 132] on button "Editar estoque" at bounding box center [329, 133] width 30 height 10
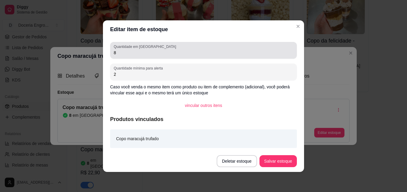
click at [148, 50] on input "8" at bounding box center [203, 53] width 179 height 6
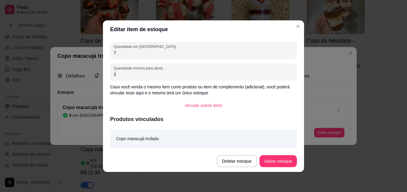
type input "7"
click at [273, 161] on button "Salvar estoque" at bounding box center [277, 161] width 37 height 12
click at [267, 162] on button "Salvar estoque" at bounding box center [278, 161] width 36 height 12
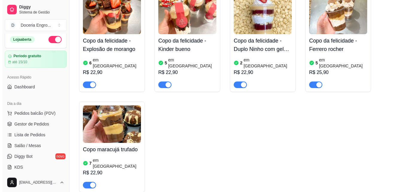
scroll to position [0, 0]
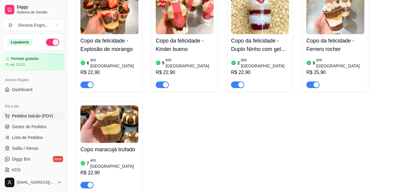
click at [42, 116] on span "Pedidos balcão (PDV)" at bounding box center [32, 116] width 41 height 6
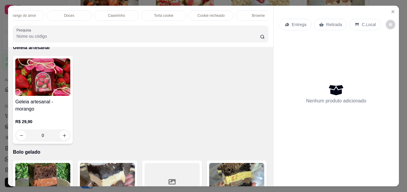
scroll to position [0, 156]
click at [179, 15] on div "Torta cookie" at bounding box center [163, 15] width 45 height 10
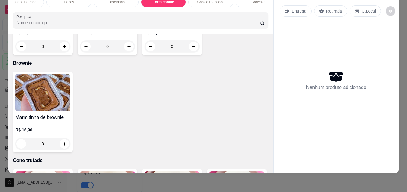
scroll to position [1013, 0]
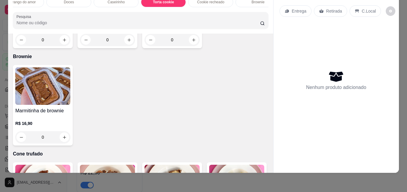
type input "1"
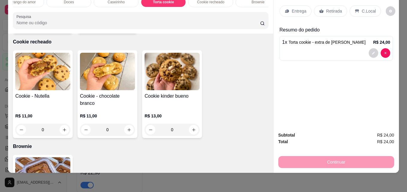
scroll to position [923, 0]
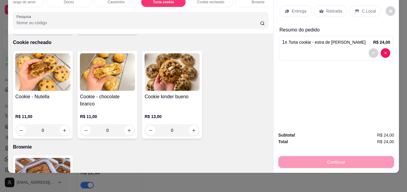
click at [364, 157] on div "Continuar" at bounding box center [336, 160] width 116 height 13
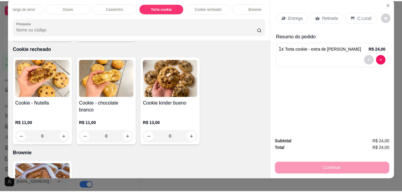
scroll to position [0, 0]
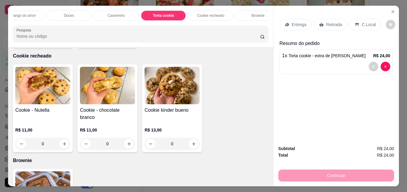
click at [333, 26] on div "Retirada" at bounding box center [330, 24] width 33 height 11
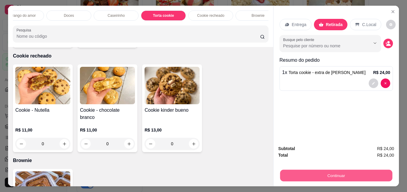
click at [320, 170] on button "Continuar" at bounding box center [336, 175] width 112 height 12
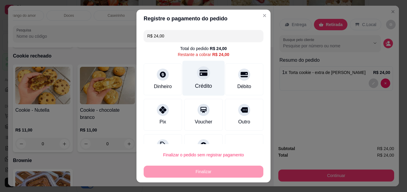
click at [197, 67] on div at bounding box center [203, 72] width 13 height 13
type input "R$ 0,00"
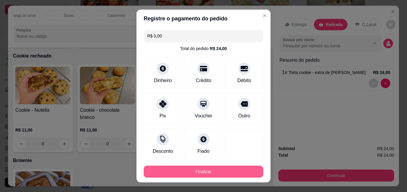
click at [218, 168] on button "Finalizar" at bounding box center [204, 171] width 120 height 12
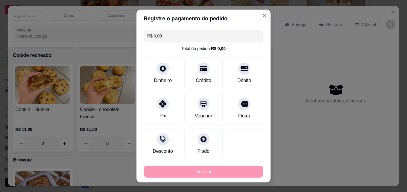
type input "0"
type input "-R$ 24,00"
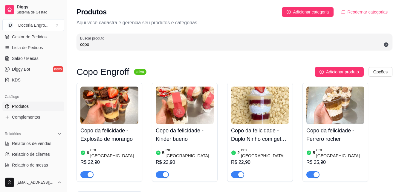
drag, startPoint x: 125, startPoint y: 36, endPoint x: 74, endPoint y: 41, distance: 51.6
click at [74, 41] on div "Produtos Adicionar categoria Reodernar categorias Aqui você cadastra e gerencia…" at bounding box center [234, 27] width 335 height 54
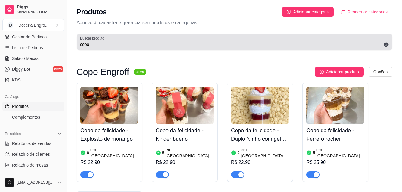
drag, startPoint x: 99, startPoint y: 50, endPoint x: 74, endPoint y: 49, distance: 24.2
click at [73, 48] on div "Produtos Adicionar categoria Reodernar categorias Aqui você cadastra e gerencia…" at bounding box center [234, 27] width 335 height 54
click at [89, 50] on div "Buscar produto copo" at bounding box center [235, 41] width 316 height 17
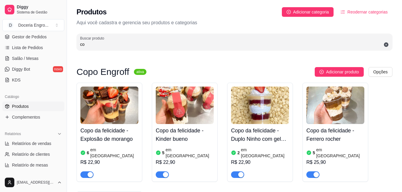
type input "c"
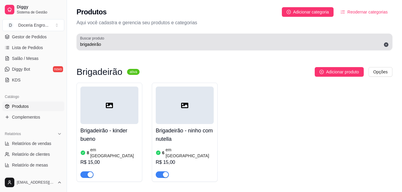
click at [103, 47] on div "brigadeirão" at bounding box center [234, 42] width 309 height 12
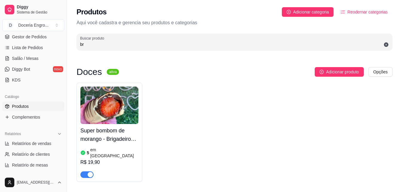
type input "b"
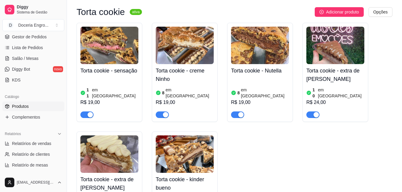
scroll to position [57, 0]
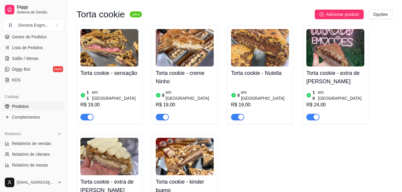
type input "torta cookie"
click at [324, 75] on h4 "Torta cookie - extra de [PERSON_NAME]" at bounding box center [336, 77] width 58 height 17
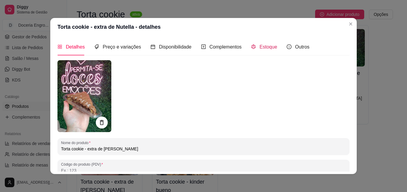
click at [262, 48] on span "Estoque" at bounding box center [268, 46] width 18 height 5
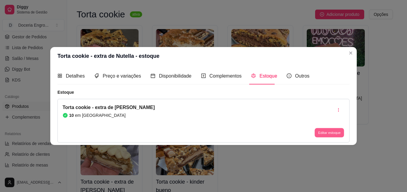
click at [330, 131] on button "Editar estoque" at bounding box center [328, 132] width 29 height 9
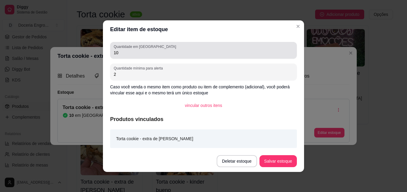
click at [166, 51] on input "10" at bounding box center [203, 53] width 179 height 6
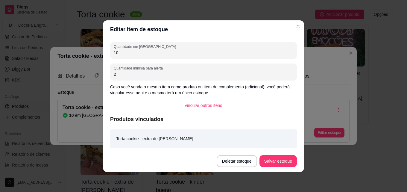
type input "1"
type input "9"
click at [290, 160] on button "Salvar estoque" at bounding box center [278, 161] width 36 height 12
click at [274, 158] on button "Salvar estoque" at bounding box center [278, 161] width 36 height 12
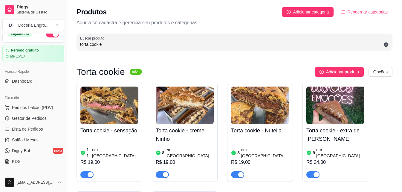
scroll to position [0, 0]
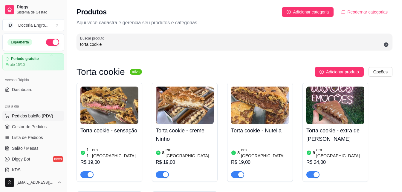
click at [29, 120] on button "Pedidos balcão (PDV)" at bounding box center [33, 116] width 62 height 10
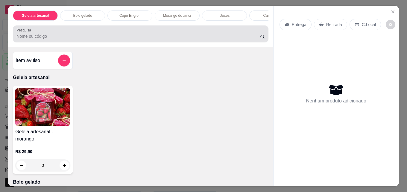
click at [155, 36] on input "Pesquisa" at bounding box center [137, 36] width 243 height 6
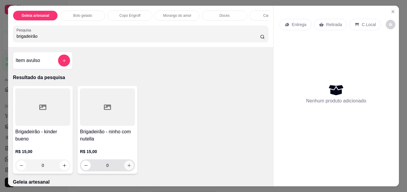
type input "brigadeirão"
click at [124, 167] on button "increase-product-quantity" at bounding box center [128, 165] width 9 height 9
type input "1"
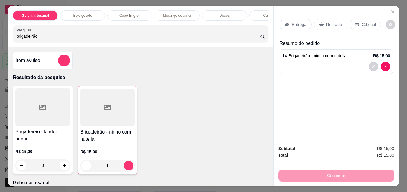
click at [332, 22] on p "Retirada" at bounding box center [334, 25] width 16 height 6
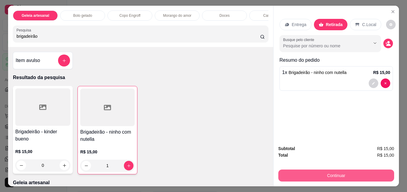
click at [321, 175] on button "Continuar" at bounding box center [336, 175] width 116 height 12
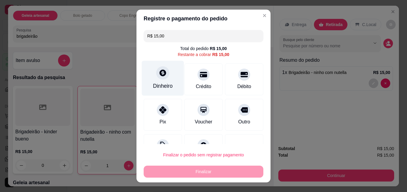
click at [150, 81] on div "Dinheiro" at bounding box center [163, 78] width 42 height 35
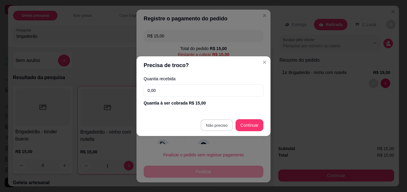
type input "R$ 0,00"
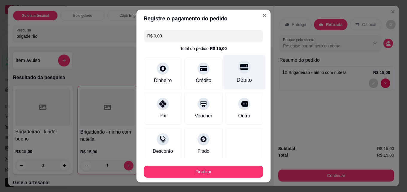
click at [241, 79] on div "Débito" at bounding box center [244, 80] width 15 height 8
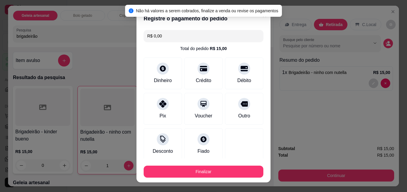
click at [261, 3] on body "Diggy Sistema de Gestão D Doceria Engro ... Loja aberta Período gratuito até 15…" at bounding box center [201, 96] width 402 height 192
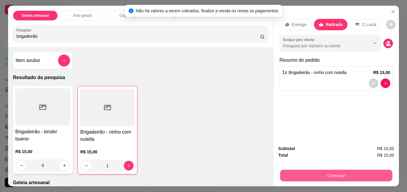
click at [348, 176] on button "Continuar" at bounding box center [336, 175] width 112 height 12
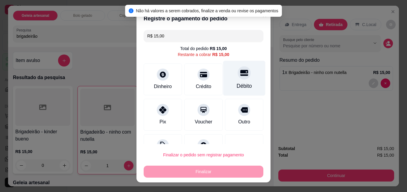
click at [246, 86] on div "Débito" at bounding box center [244, 78] width 42 height 35
type input "R$ 0,00"
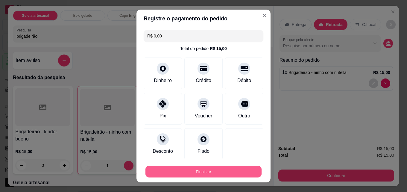
click at [238, 168] on button "Finalizar" at bounding box center [203, 172] width 116 height 12
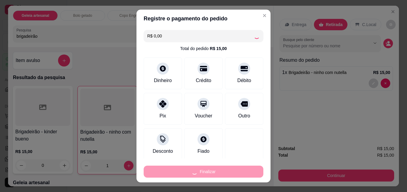
type input "0"
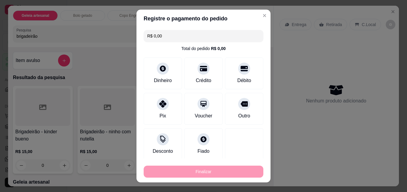
type input "-R$ 15,00"
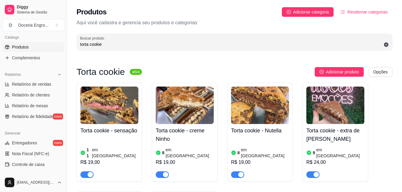
drag, startPoint x: 121, startPoint y: 41, endPoint x: 70, endPoint y: 40, distance: 51.7
click at [70, 40] on div "Produtos Adicionar categoria Reodernar categorias Aqui você cadastra e gerencia…" at bounding box center [234, 27] width 335 height 54
drag, startPoint x: 99, startPoint y: 45, endPoint x: 86, endPoint y: 44, distance: 13.5
click at [86, 44] on input "torta cookie" at bounding box center [234, 44] width 309 height 6
type input "t"
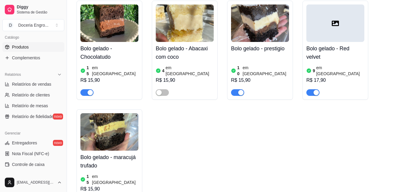
scroll to position [90, 0]
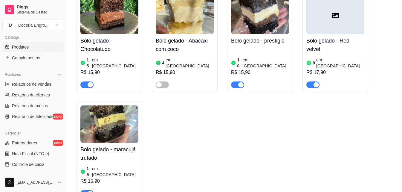
type input "bolo"
click at [104, 153] on h4 "Bolo gelado - maracujá trufado" at bounding box center [109, 153] width 58 height 17
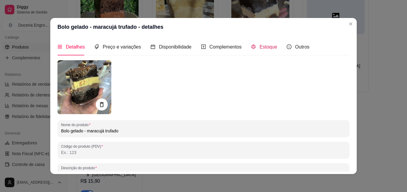
click at [251, 48] on icon "code-sandbox" at bounding box center [253, 46] width 5 height 5
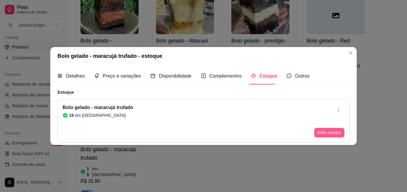
click at [324, 133] on button "Editar estoque" at bounding box center [329, 133] width 30 height 10
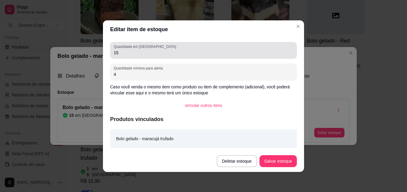
click at [206, 49] on div "15" at bounding box center [203, 50] width 179 height 12
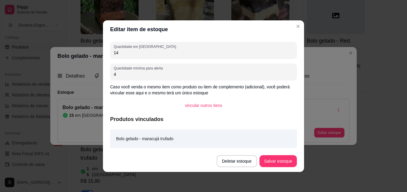
type input "14"
click at [278, 164] on button "Salvar estoque" at bounding box center [277, 161] width 37 height 12
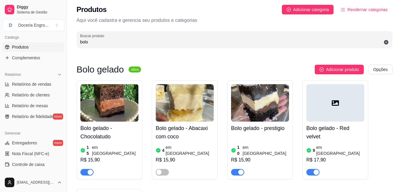
scroll to position [0, 0]
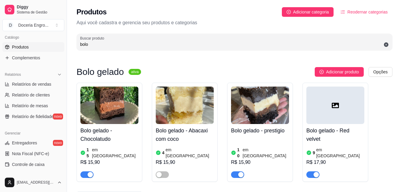
drag, startPoint x: 169, startPoint y: 41, endPoint x: 63, endPoint y: 33, distance: 105.9
click at [63, 33] on div "Diggy Sistema de Gestão D Doceria Engro ... Loja aberta Período gratuito até 15…" at bounding box center [201, 160] width 402 height 320
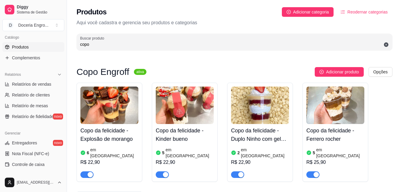
type input "copo"
click at [313, 130] on h4 "Copo da felicidade - Ferrero rocher" at bounding box center [336, 134] width 58 height 17
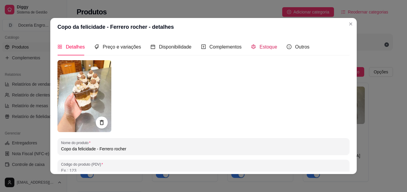
click at [259, 44] on span "Estoque" at bounding box center [268, 46] width 18 height 5
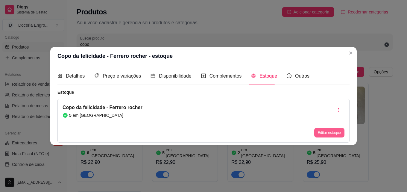
click at [327, 134] on button "Editar estoque" at bounding box center [329, 133] width 30 height 10
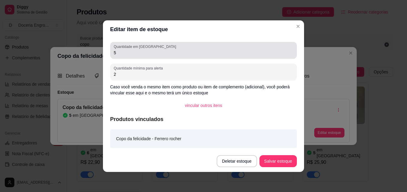
click at [182, 47] on div "5" at bounding box center [203, 50] width 179 height 12
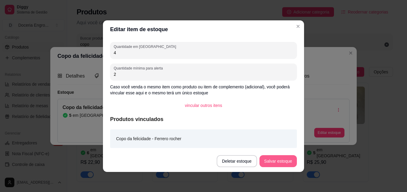
type input "4"
click at [280, 158] on button "Salvar estoque" at bounding box center [277, 161] width 37 height 12
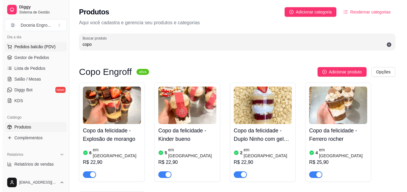
scroll to position [59, 0]
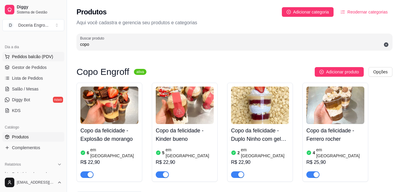
click at [39, 57] on span "Pedidos balcão (PDV)" at bounding box center [32, 57] width 41 height 6
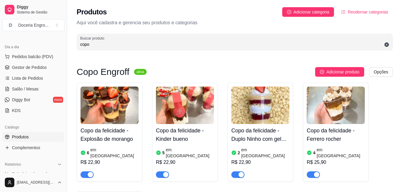
click at [112, 45] on div "Geleia artesanal Bolo gelado Copo Engroff Morango do amor Doces Caseirinho Tort…" at bounding box center [140, 26] width 265 height 41
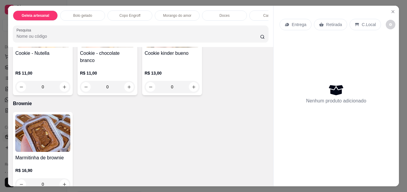
scroll to position [987, 0]
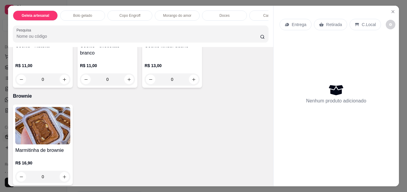
type input "1"
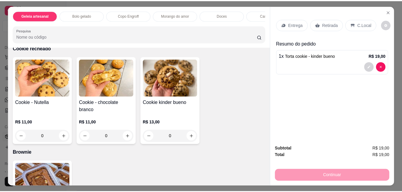
scroll to position [927, 0]
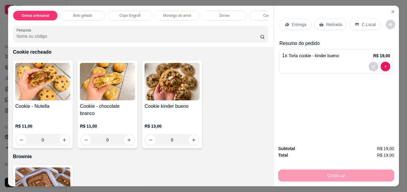
click at [337, 22] on p "Retirada" at bounding box center [334, 25] width 16 height 6
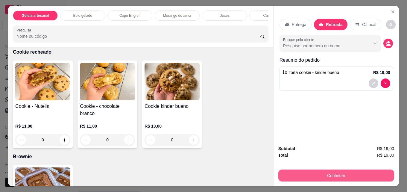
click at [359, 169] on button "Continuar" at bounding box center [336, 175] width 116 height 12
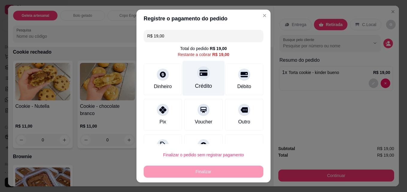
click at [199, 77] on div at bounding box center [203, 72] width 13 height 13
type input "R$ 0,00"
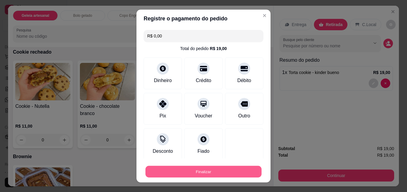
click at [240, 171] on button "Finalizar" at bounding box center [203, 172] width 116 height 12
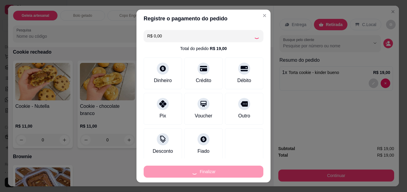
type input "0"
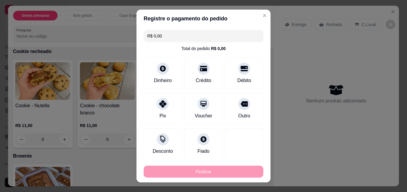
type input "-R$ 19,00"
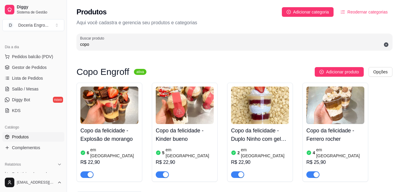
click at [99, 45] on input "copo" at bounding box center [234, 44] width 309 height 6
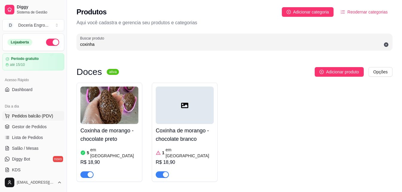
type input "coxinha"
click at [30, 117] on span "Pedidos balcão (PDV)" at bounding box center [32, 116] width 41 height 6
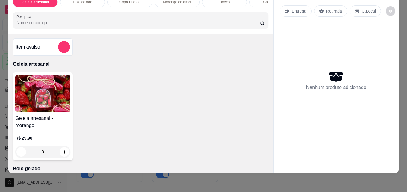
click at [90, 23] on input "Pesquisa" at bounding box center [137, 23] width 243 height 6
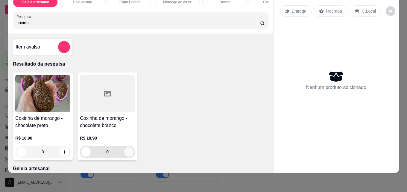
type input "coxinh"
click at [127, 149] on button "increase-product-quantity" at bounding box center [129, 152] width 10 height 10
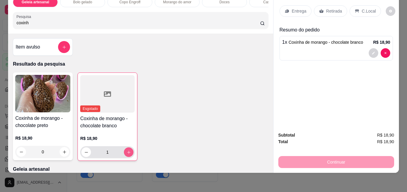
type input "1"
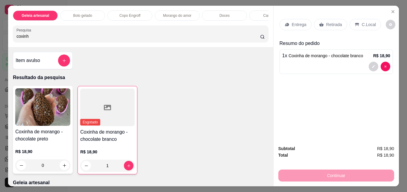
click at [326, 22] on p "Retirada" at bounding box center [334, 25] width 16 height 6
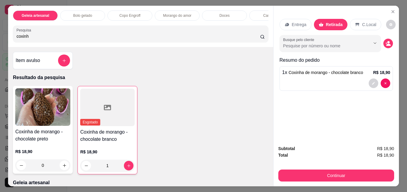
drag, startPoint x: 111, startPoint y: 38, endPoint x: 26, endPoint y: 40, distance: 85.3
click at [26, 39] on input "coxinh" at bounding box center [137, 36] width 243 height 6
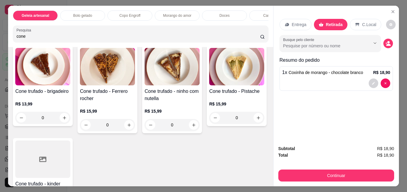
scroll to position [30, 0]
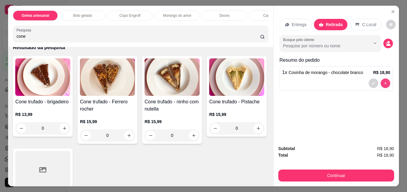
type input "cone"
type input "0"
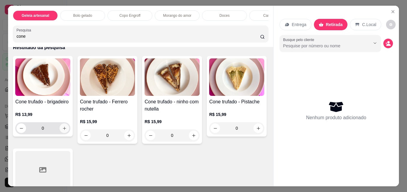
click at [60, 131] on button "increase-product-quantity" at bounding box center [65, 128] width 10 height 10
type input "1"
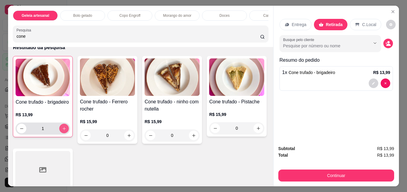
click at [59, 131] on button "increase-product-quantity" at bounding box center [64, 129] width 10 height 10
type input "2"
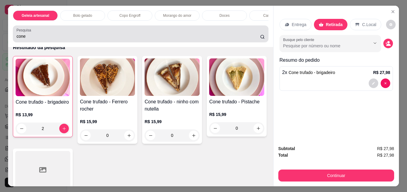
click at [42, 38] on input "cone" at bounding box center [137, 36] width 243 height 6
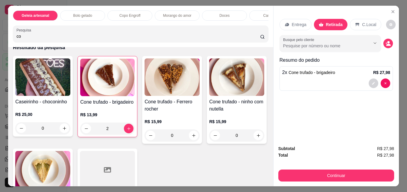
type input "c"
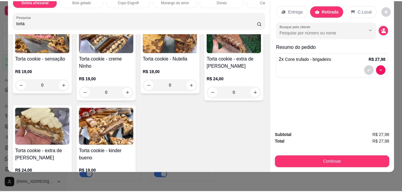
scroll to position [60, 0]
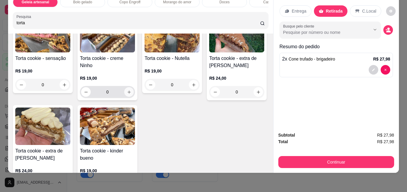
type input "torta"
click at [127, 92] on icon "increase-product-quantity" at bounding box center [129, 92] width 4 height 4
type input "1"
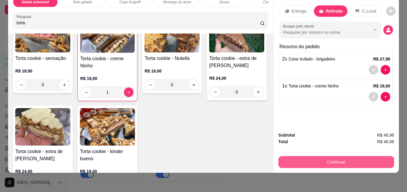
click at [283, 156] on button "Continuar" at bounding box center [336, 162] width 116 height 12
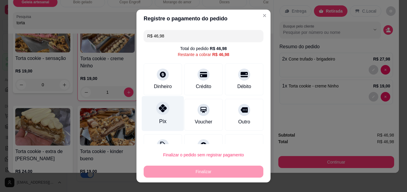
click at [164, 109] on div at bounding box center [162, 107] width 13 height 13
type input "R$ 0,00"
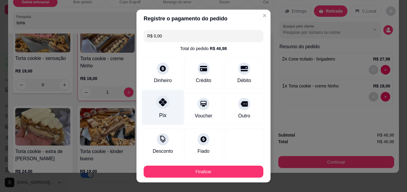
click at [159, 103] on icon at bounding box center [163, 102] width 8 height 8
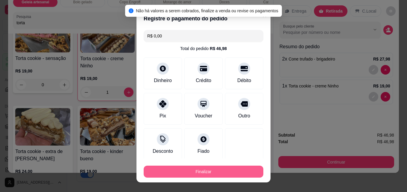
click at [195, 171] on button "Finalizar" at bounding box center [204, 171] width 120 height 12
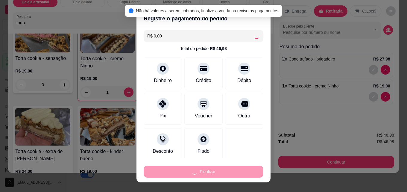
type input "0"
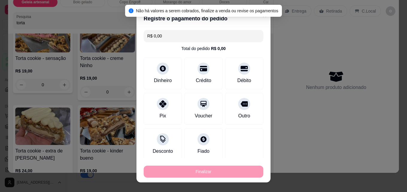
type input "-R$ 46,98"
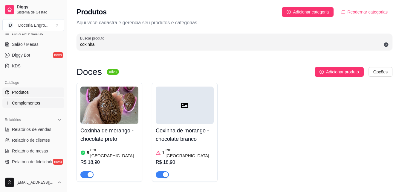
scroll to position [120, 0]
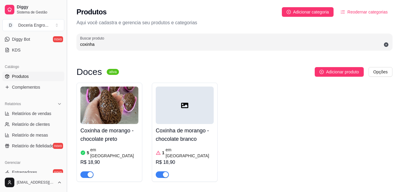
drag, startPoint x: 117, startPoint y: 44, endPoint x: 65, endPoint y: 39, distance: 52.6
click at [65, 39] on div "Diggy Sistema de Gestão D Doceria Engro ... Loja aberta Período gratuito até 15…" at bounding box center [201, 106] width 402 height 212
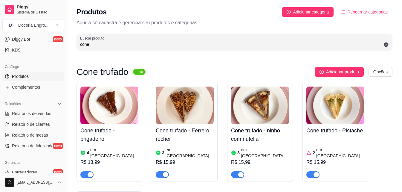
type input "cone"
click at [109, 149] on article "em [GEOGRAPHIC_DATA]" at bounding box center [114, 153] width 48 height 12
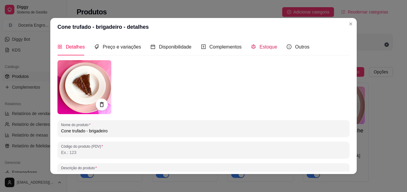
click at [259, 47] on span "Estoque" at bounding box center [268, 46] width 18 height 5
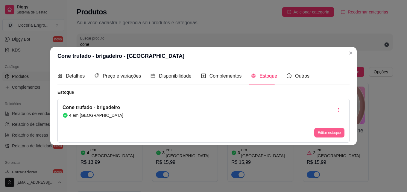
click at [333, 130] on button "Editar estoque" at bounding box center [329, 133] width 30 height 10
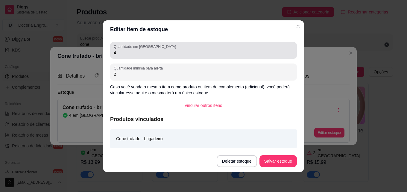
click at [167, 52] on input "4" at bounding box center [203, 53] width 179 height 6
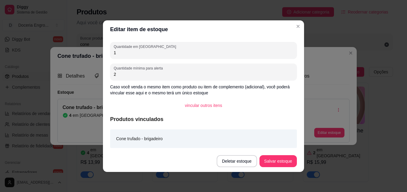
type input "1"
click at [294, 156] on button "Salvar estoque" at bounding box center [278, 161] width 36 height 12
click at [276, 164] on button "Salvar estoque" at bounding box center [278, 161] width 36 height 12
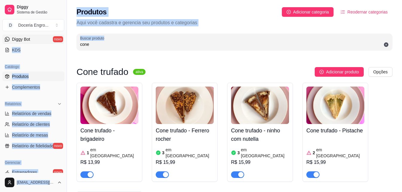
drag, startPoint x: 118, startPoint y: 40, endPoint x: 44, endPoint y: 43, distance: 73.9
click at [44, 43] on div "Diggy Sistema de Gestão D Doceria Engro ... Loja aberta Período gratuito até 15…" at bounding box center [201, 160] width 402 height 320
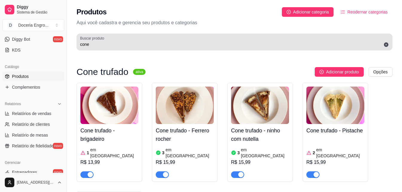
click at [102, 48] on div "Buscar produto cone" at bounding box center [235, 41] width 316 height 17
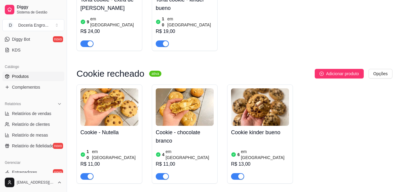
scroll to position [244, 0]
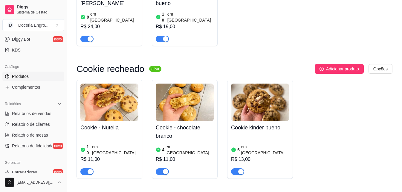
type input "cookie"
click at [243, 123] on h4 "Cookie kinder bueno" at bounding box center [260, 127] width 58 height 8
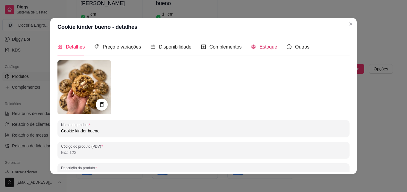
click at [262, 50] on div "Estoque" at bounding box center [264, 46] width 26 height 7
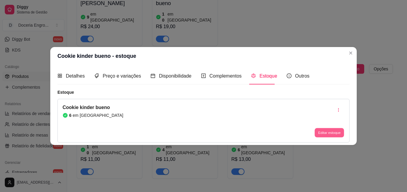
click at [330, 131] on button "Editar estoque" at bounding box center [328, 132] width 29 height 9
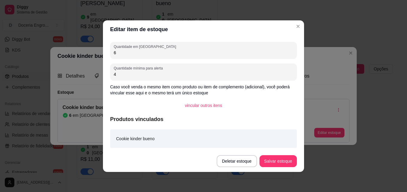
click at [164, 61] on div "Quantidade em estoque 6 Quantidade mínima para alerta 4 Caso você venda o mesmo…" at bounding box center [203, 94] width 201 height 112
click at [162, 57] on div "Quantidade em estoque 6" at bounding box center [203, 50] width 187 height 17
type input "3"
click at [289, 160] on button "Salvar estoque" at bounding box center [278, 161] width 36 height 12
click at [278, 163] on button "Salvar estoque" at bounding box center [277, 161] width 37 height 12
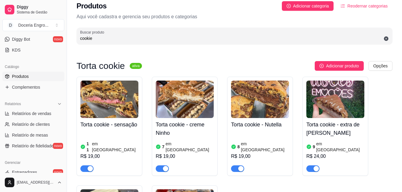
scroll to position [0, 0]
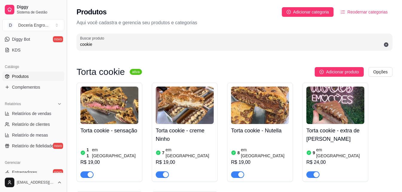
drag, startPoint x: 108, startPoint y: 43, endPoint x: 68, endPoint y: 52, distance: 40.5
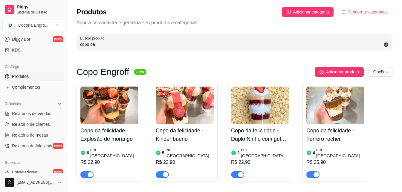
type input "copo da"
click at [328, 133] on h4 "Copo da felicidade - Ferrero rocher" at bounding box center [336, 134] width 58 height 17
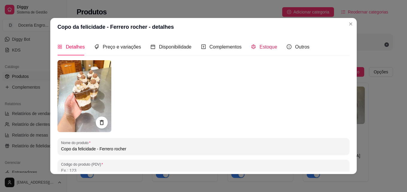
click at [255, 48] on div "Estoque" at bounding box center [264, 46] width 26 height 7
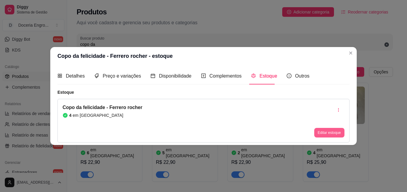
click at [323, 130] on button "Editar estoque" at bounding box center [329, 133] width 30 height 10
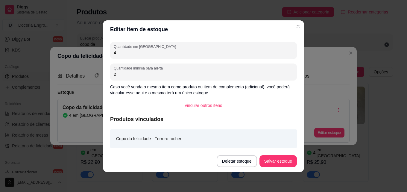
click at [96, 53] on div "Editar item de estoque Quantidade em estoque 4 Quantidade mínima para alerta 2 …" at bounding box center [203, 96] width 407 height 192
type input "2"
click at [285, 158] on button "Salvar estoque" at bounding box center [277, 161] width 37 height 12
click at [283, 164] on button "Salvar estoque" at bounding box center [277, 161] width 37 height 12
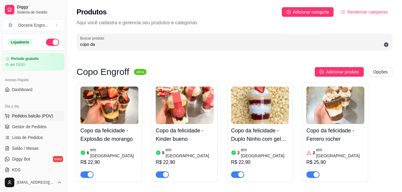
click at [33, 115] on span "Pedidos balcão (PDV)" at bounding box center [32, 116] width 41 height 6
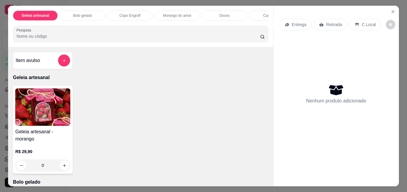
click at [226, 39] on input "Pesquisa" at bounding box center [137, 36] width 243 height 6
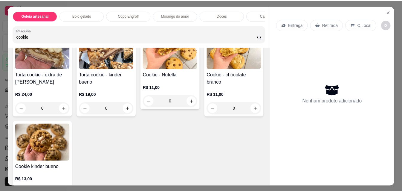
scroll to position [179, 0]
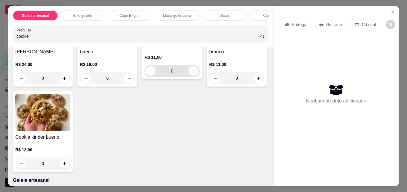
type input "cookie"
click at [189, 76] on button "increase-product-quantity" at bounding box center [193, 70] width 9 height 9
type input "1"
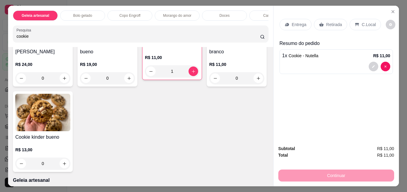
click at [326, 22] on p "Retirada" at bounding box center [334, 25] width 16 height 6
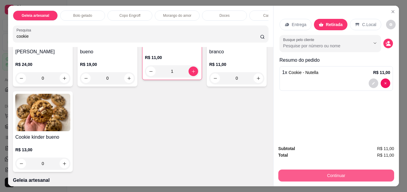
click at [322, 169] on button "Continuar" at bounding box center [336, 175] width 116 height 12
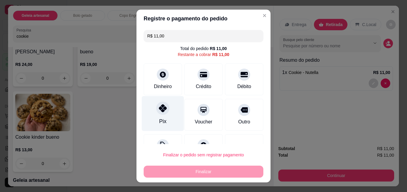
click at [153, 112] on div "Pix" at bounding box center [163, 113] width 42 height 35
type input "R$ 0,00"
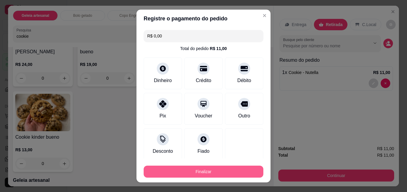
click at [185, 170] on button "Finalizar" at bounding box center [204, 171] width 120 height 12
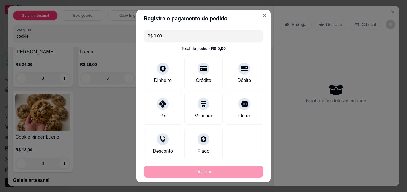
type input "0"
type input "-R$ 11,00"
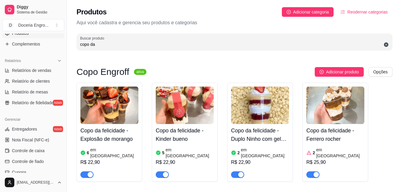
scroll to position [179, 0]
